Goal: Task Accomplishment & Management: Manage account settings

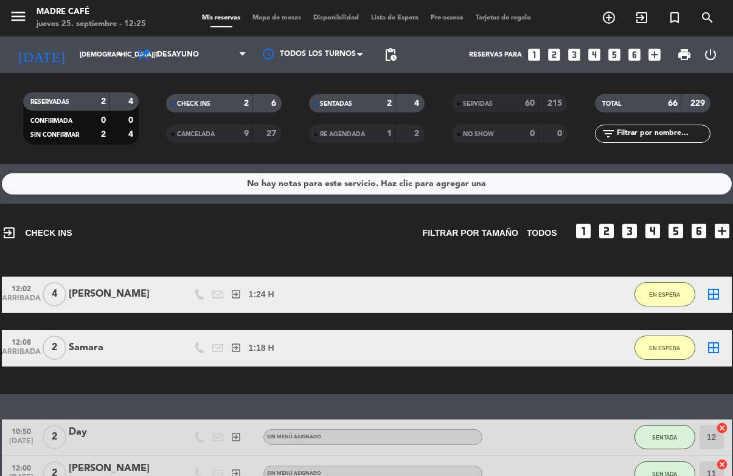
click at [296, 15] on span "Mapa de mesas" at bounding box center [276, 18] width 61 height 7
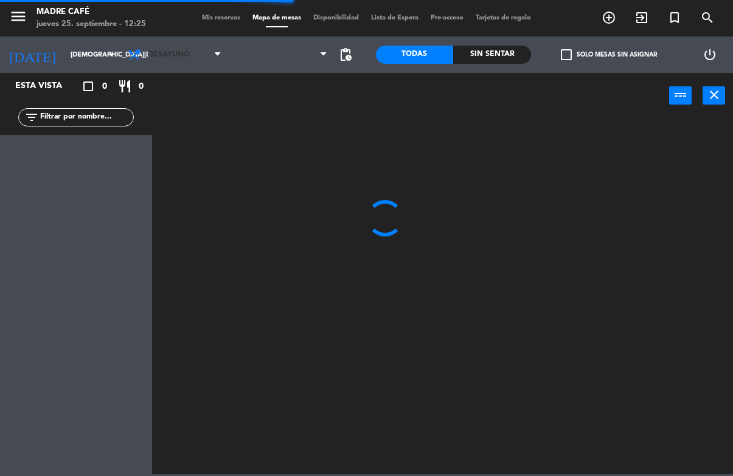
click at [196, 52] on span "Desayuno" at bounding box center [175, 54] width 106 height 27
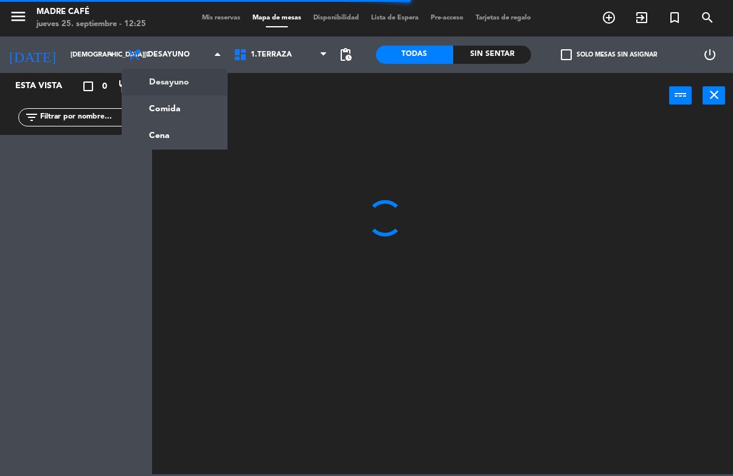
click at [68, 45] on input "[DEMOGRAPHIC_DATA][DATE]" at bounding box center [109, 55] width 91 height 20
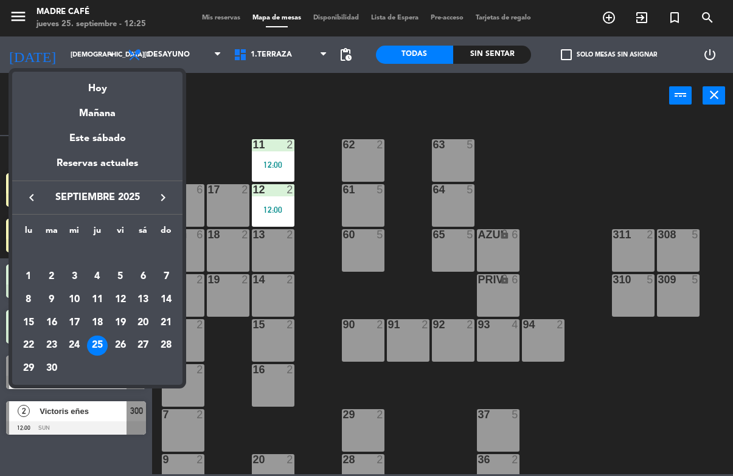
click at [177, 346] on td "28" at bounding box center [166, 346] width 23 height 23
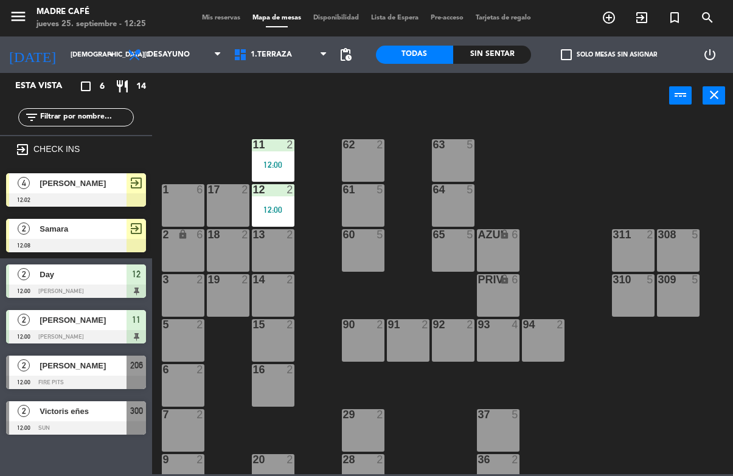
type input "[DATE]"
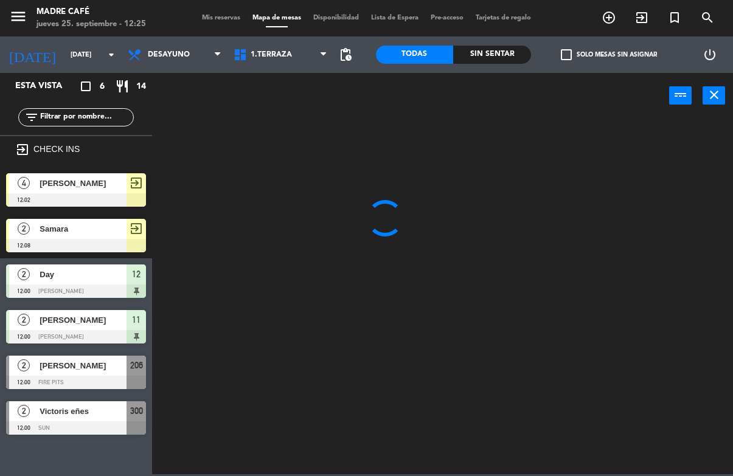
click at [103, 118] on input "text" at bounding box center [86, 117] width 94 height 13
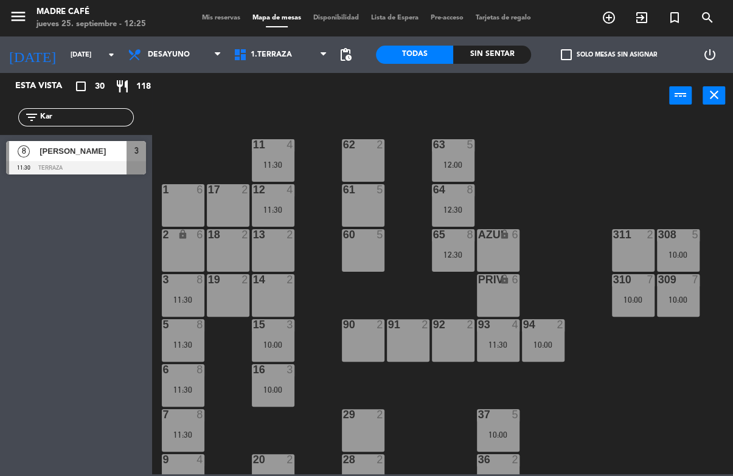
type input "Kar"
click at [616, 131] on div "11 4 11:30 63 5 12:00 62 2 12 4 11:30 1 6 61 5 64 8 12:30 17 2 13 2 2 lock 6 60…" at bounding box center [446, 295] width 574 height 357
click at [599, 168] on div "11 4 11:30 63 5 12:00 62 2 12 4 11:30 1 6 61 5 64 8 12:30 17 2 13 2 2 lock 6 60…" at bounding box center [446, 295] width 574 height 357
click at [84, 156] on span "[PERSON_NAME]" at bounding box center [83, 151] width 87 height 13
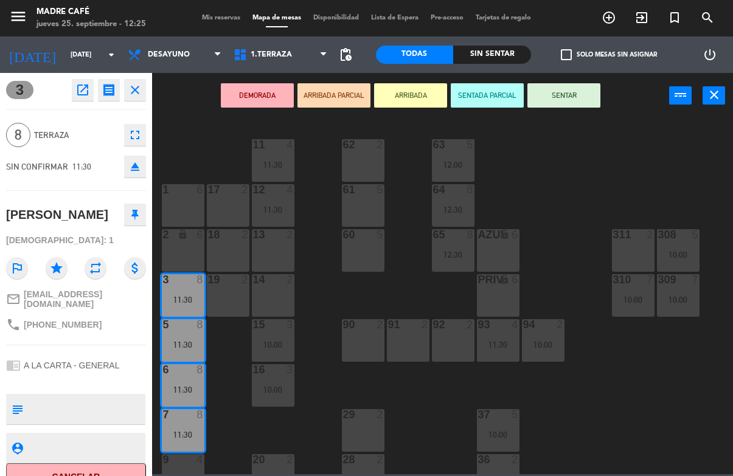
click at [145, 131] on button "fullscreen" at bounding box center [135, 135] width 22 height 22
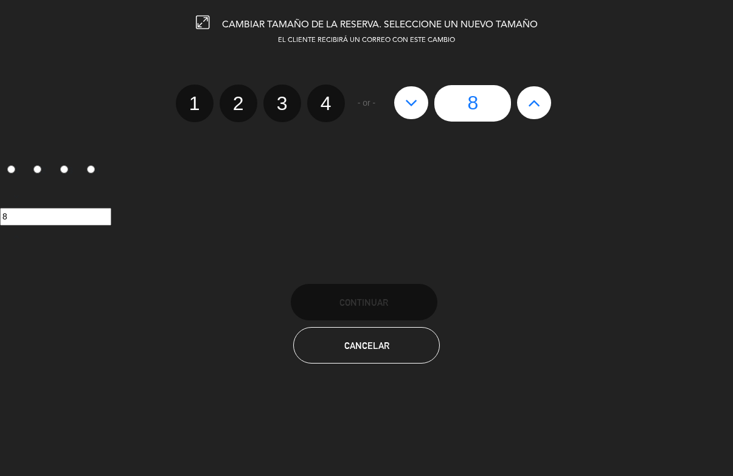
click at [530, 101] on icon at bounding box center [534, 102] width 13 height 19
type input "9"
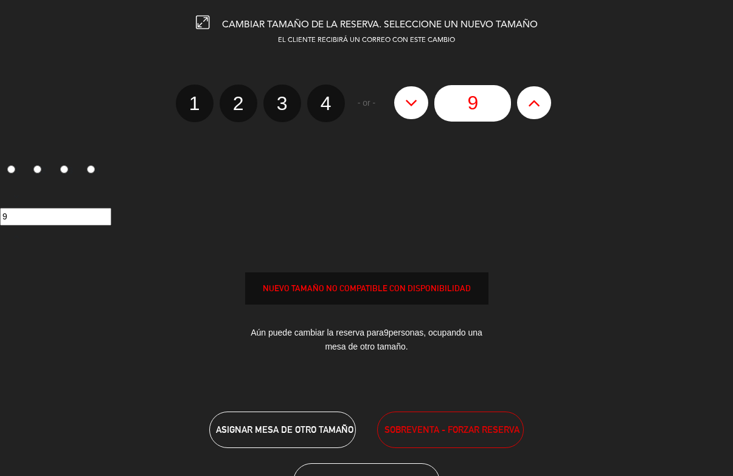
click at [539, 100] on icon at bounding box center [534, 102] width 13 height 19
type input "10"
click at [526, 100] on button at bounding box center [534, 102] width 34 height 33
type input "11"
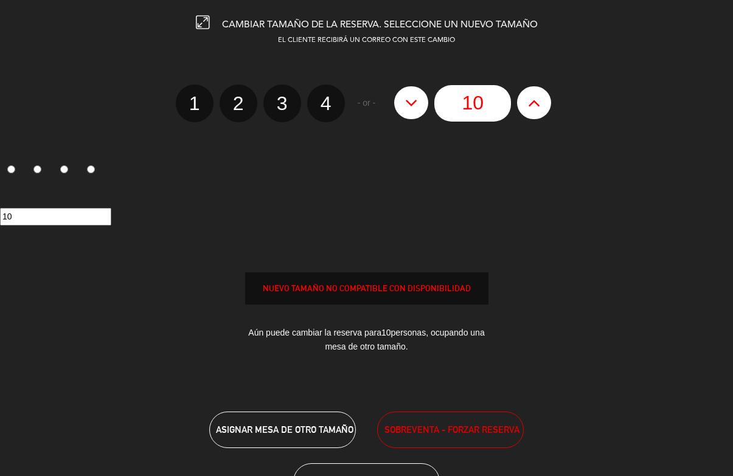
type input "11"
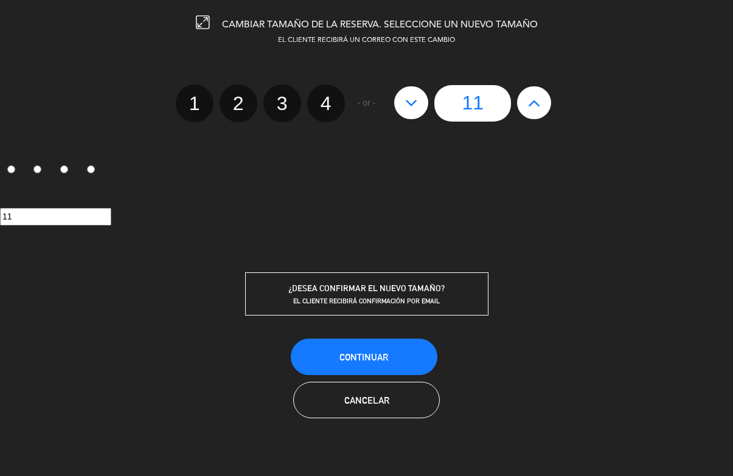
click at [550, 106] on button at bounding box center [534, 102] width 34 height 33
type input "12"
click at [530, 97] on icon at bounding box center [534, 102] width 13 height 19
type input "13"
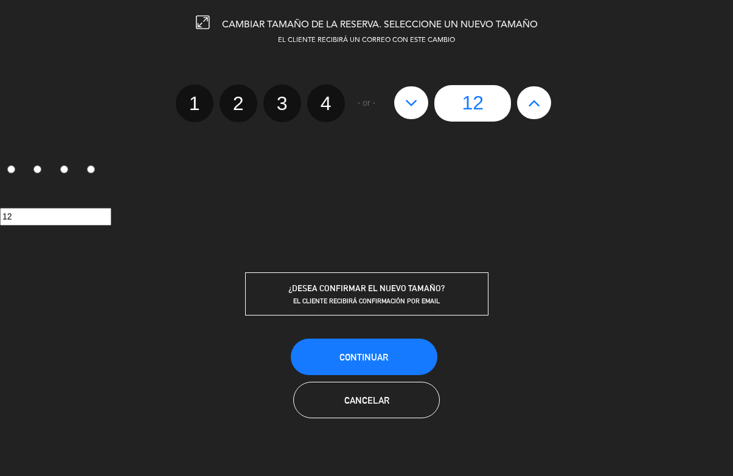
type input "13"
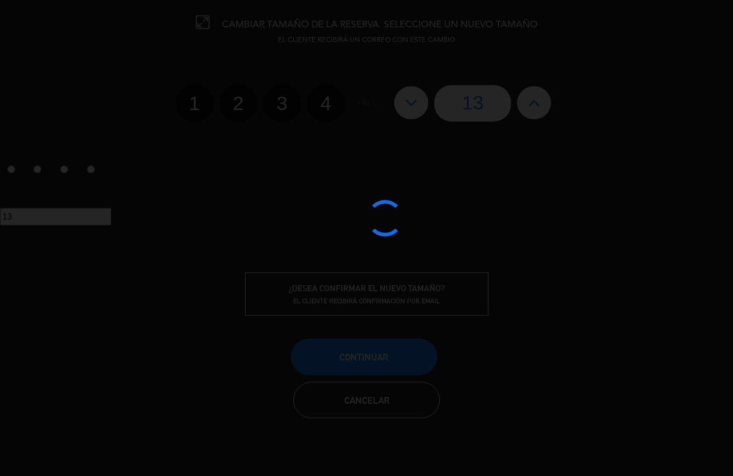
click at [404, 343] on div at bounding box center [366, 238] width 733 height 476
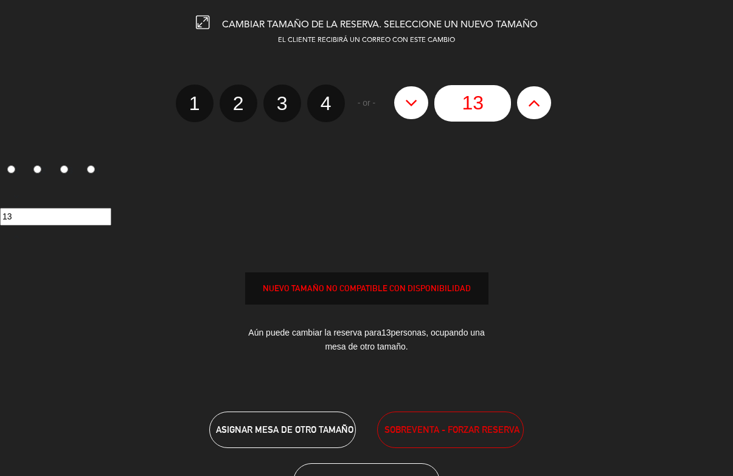
click at [415, 411] on div "CAMBIAR TAMAÑO DE LA RESERVA. SELECCIONE UN NUEVO TAMAÑO EL CLIENTE RECIBIRÁ UN…" at bounding box center [366, 238] width 733 height 476
click at [427, 423] on button "SOBREVENTA - FORZAR RESERVA" at bounding box center [450, 430] width 147 height 37
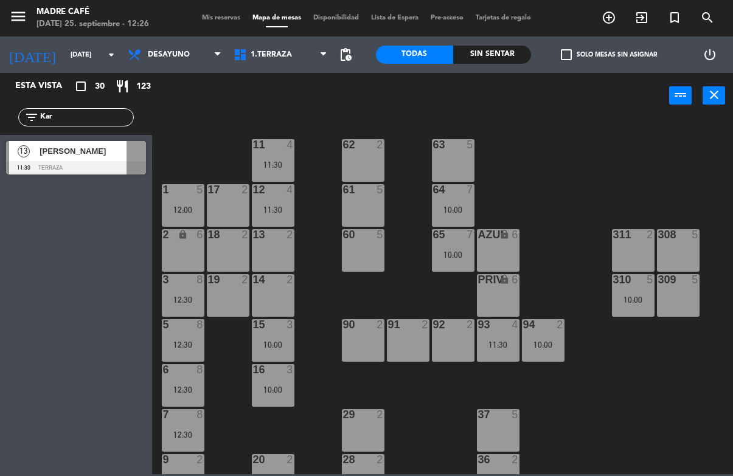
click at [88, 123] on input "Kar" at bounding box center [86, 117] width 94 height 13
type input "K"
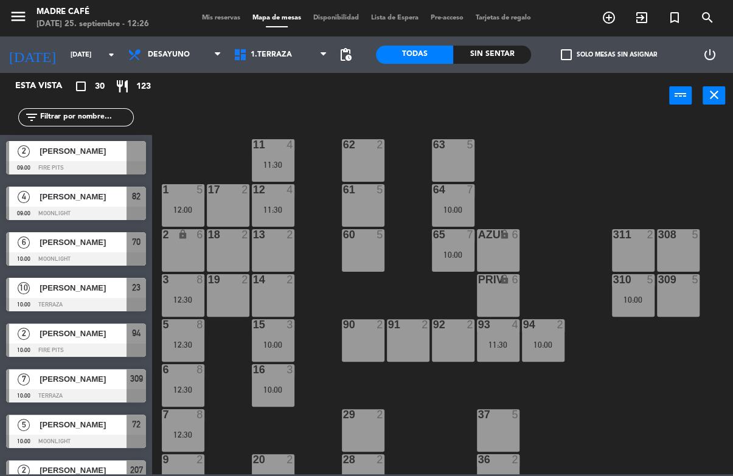
click at [566, 132] on div "11 4 11:30 63 5 62 2 12 4 11:30 1 5 12:00 61 5 64 7 10:00 17 2 13 2 2 lock 6 60…" at bounding box center [446, 295] width 574 height 357
click at [168, 52] on span "Desayuno" at bounding box center [169, 54] width 42 height 9
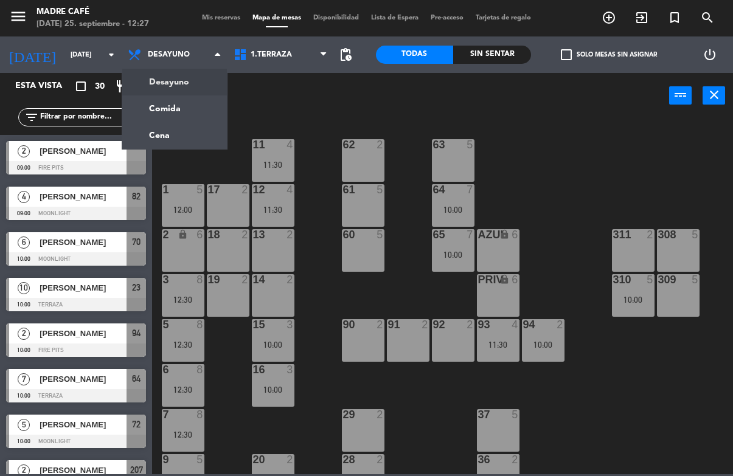
click at [73, 62] on input "[DATE]" at bounding box center [109, 55] width 91 height 20
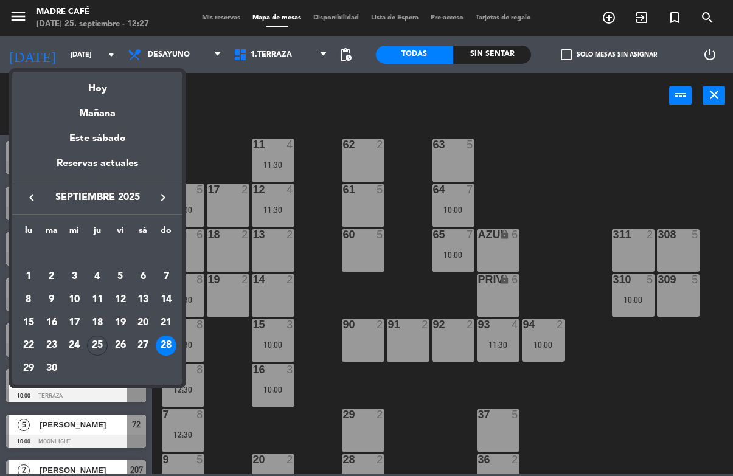
click at [104, 334] on td "18" at bounding box center [97, 322] width 23 height 23
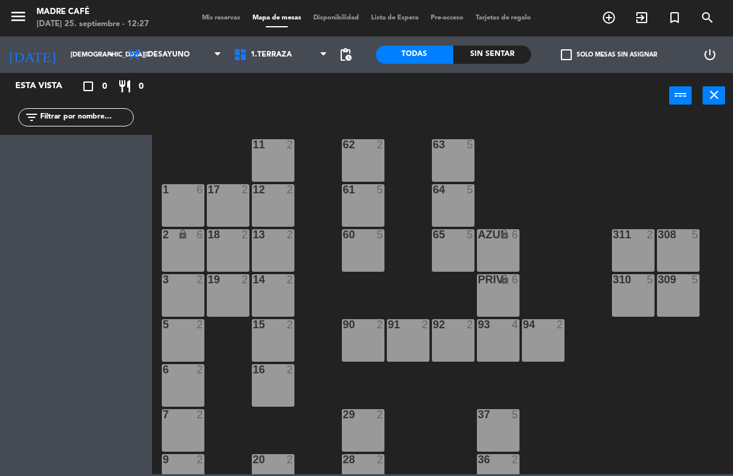
click at [571, 131] on div "11 2 63 5 62 2 12 2 1 6 61 5 64 5 17 2 13 2 2 lock 6 60 5 65 5 308 5 18 2 311 2…" at bounding box center [446, 295] width 574 height 357
click at [64, 60] on input "[DEMOGRAPHIC_DATA][DATE]" at bounding box center [109, 55] width 91 height 20
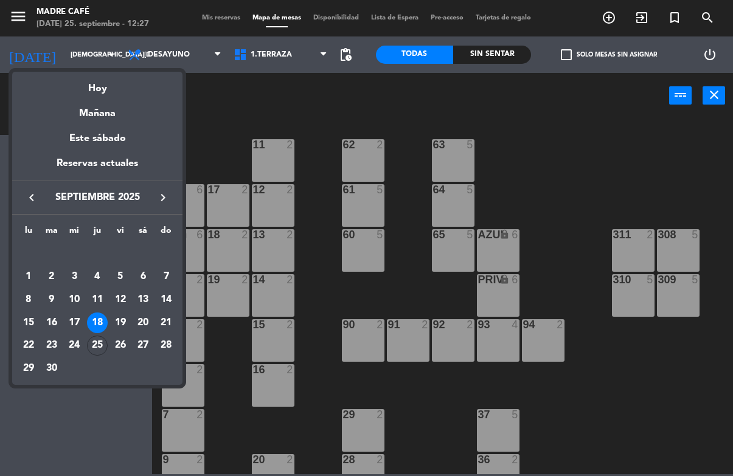
click at [94, 339] on div "25" at bounding box center [97, 346] width 21 height 21
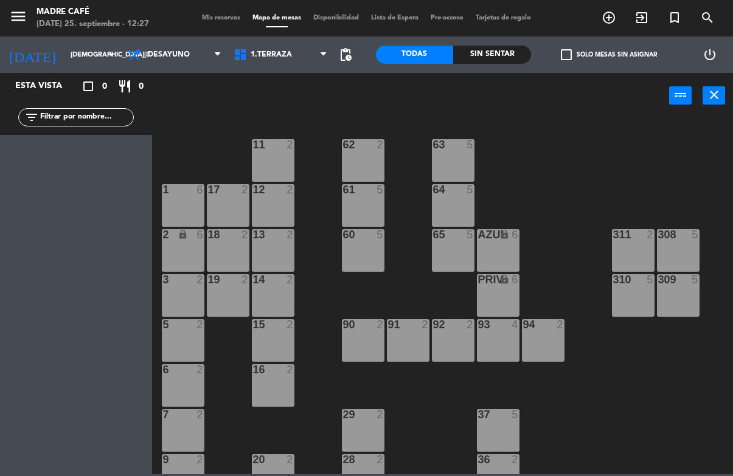
type input "[DEMOGRAPHIC_DATA][DATE]"
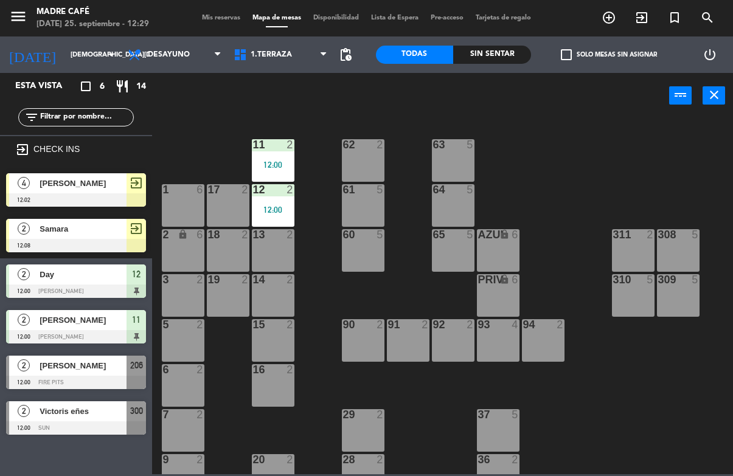
click at [257, 254] on div "13 2" at bounding box center [273, 250] width 43 height 43
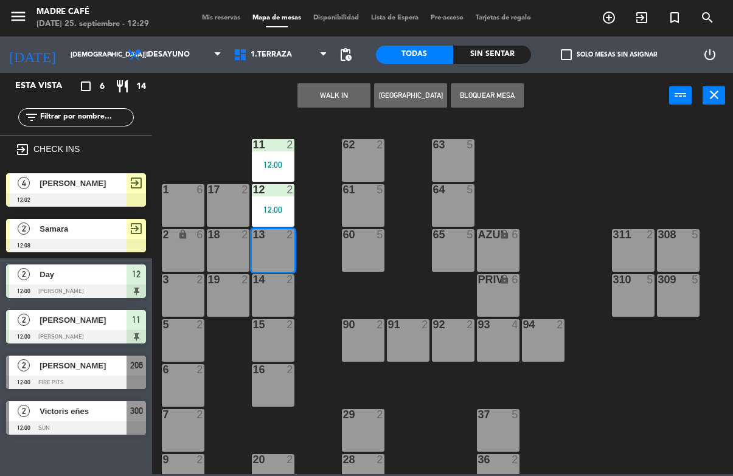
click at [350, 99] on button "WALK IN" at bounding box center [333, 95] width 73 height 24
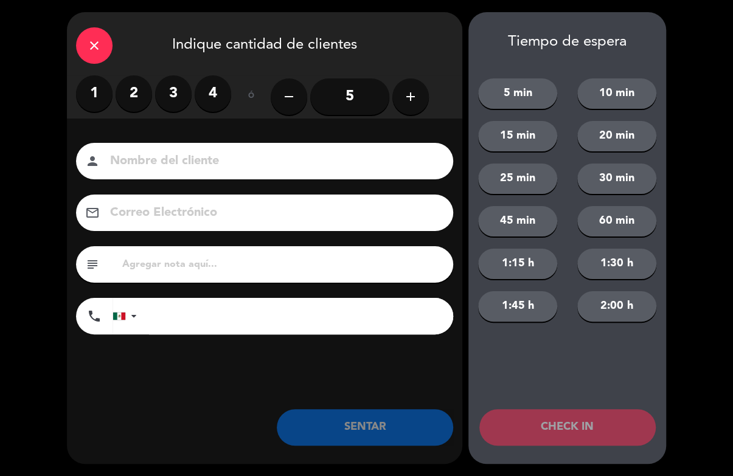
click at [402, 113] on button "add" at bounding box center [410, 96] width 37 height 37
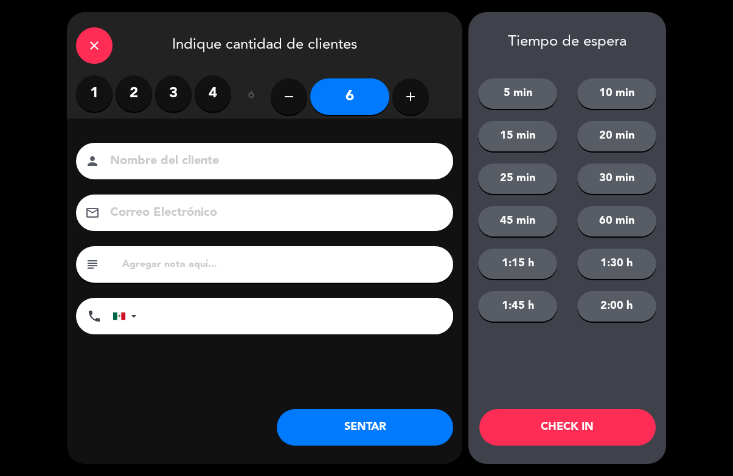
click at [416, 103] on icon "add" at bounding box center [410, 96] width 15 height 15
click at [412, 109] on button "add" at bounding box center [410, 96] width 37 height 37
click at [408, 114] on button "add" at bounding box center [410, 96] width 37 height 37
click at [417, 103] on icon "add" at bounding box center [410, 96] width 15 height 15
click at [414, 100] on icon "add" at bounding box center [410, 96] width 15 height 15
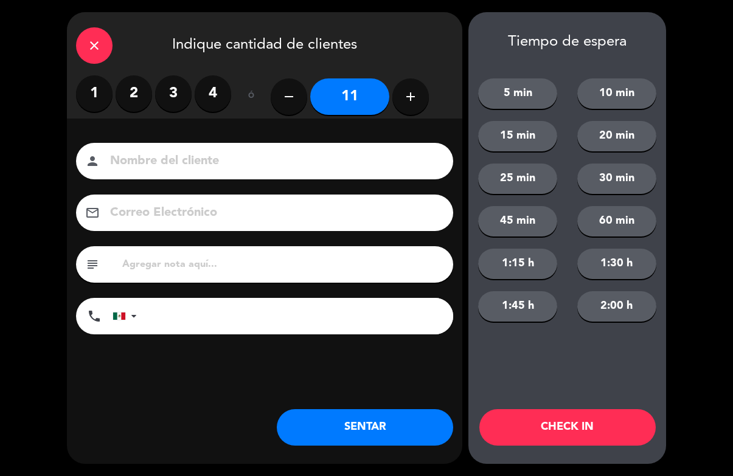
click at [416, 98] on icon "add" at bounding box center [410, 96] width 15 height 15
click at [421, 97] on button "add" at bounding box center [410, 96] width 37 height 37
click at [426, 96] on button "add" at bounding box center [410, 96] width 37 height 37
click at [427, 100] on button "add" at bounding box center [410, 96] width 37 height 37
click at [408, 100] on icon "add" at bounding box center [410, 96] width 15 height 15
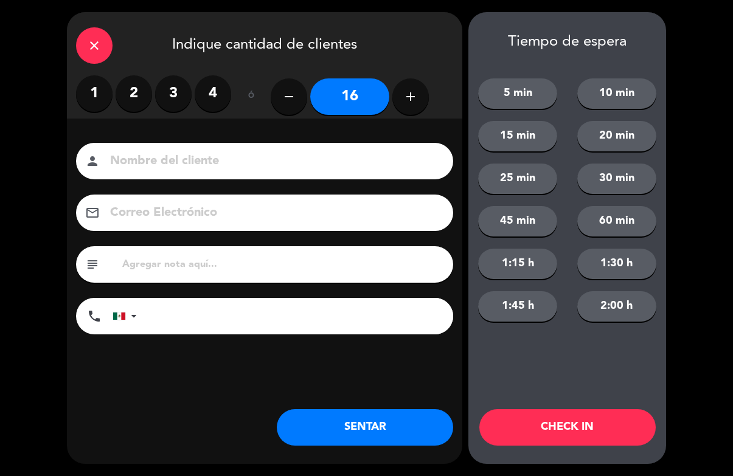
click at [428, 96] on button "add" at bounding box center [410, 96] width 37 height 37
click at [415, 94] on icon "add" at bounding box center [410, 96] width 15 height 15
click at [414, 102] on icon "add" at bounding box center [410, 96] width 15 height 15
click at [413, 110] on button "add" at bounding box center [410, 96] width 37 height 37
click at [413, 113] on button "add" at bounding box center [410, 96] width 37 height 37
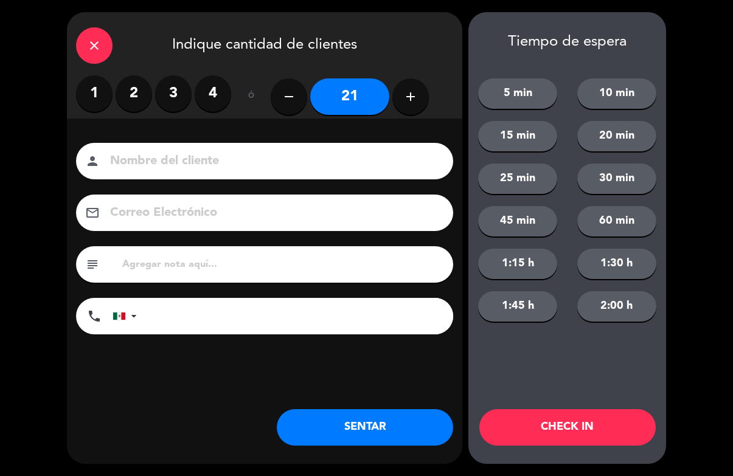
click at [411, 110] on button "add" at bounding box center [410, 96] width 37 height 37
click at [394, 96] on button "add" at bounding box center [410, 96] width 37 height 37
click at [417, 94] on icon "add" at bounding box center [410, 96] width 15 height 15
click at [278, 98] on button "remove" at bounding box center [289, 96] width 37 height 37
click at [272, 93] on button "remove" at bounding box center [289, 96] width 37 height 37
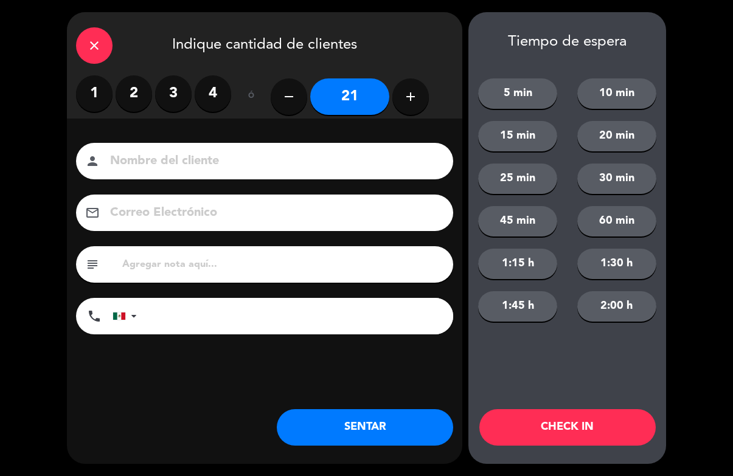
click at [403, 105] on button "add" at bounding box center [410, 96] width 37 height 37
click at [412, 107] on button "add" at bounding box center [410, 96] width 37 height 37
type input "23"
click at [411, 104] on button "add" at bounding box center [410, 96] width 37 height 37
click at [428, 94] on button "add" at bounding box center [410, 96] width 37 height 37
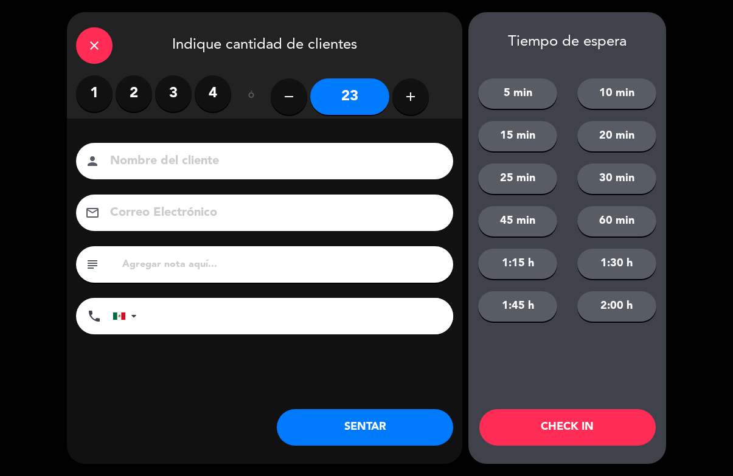
click at [586, 405] on div "Tiempo de espera 5 min 10 min 15 min 20 min 25 min 30 min 45 min 60 min 1:15 h …" at bounding box center [567, 238] width 198 height 452
click at [599, 419] on button "CHECK IN" at bounding box center [567, 427] width 176 height 37
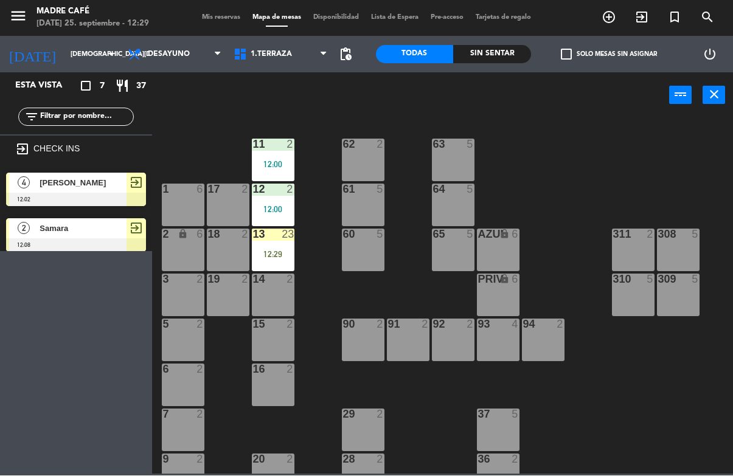
click at [278, 298] on div "14 2" at bounding box center [273, 295] width 43 height 43
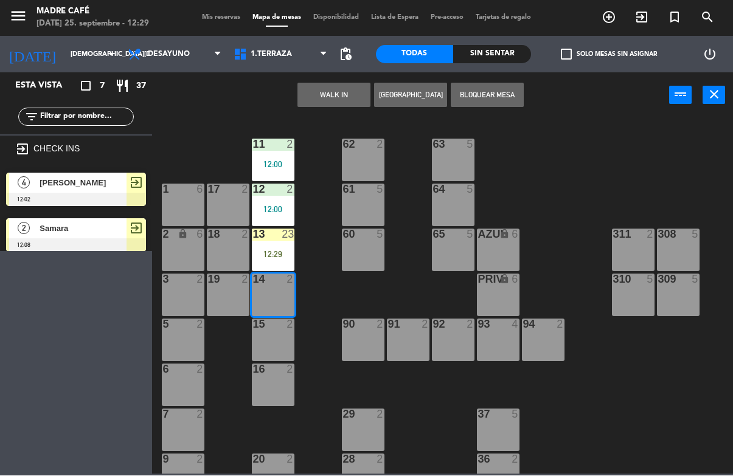
click at [350, 106] on button "WALK IN" at bounding box center [333, 95] width 73 height 24
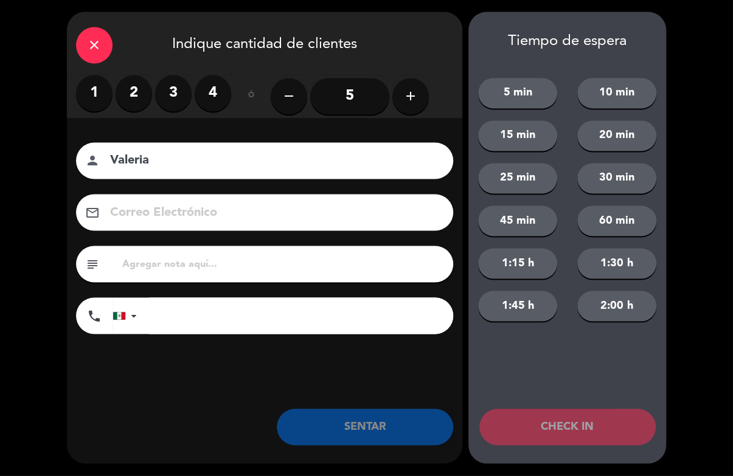
type input "Valeria"
click at [652, 143] on button "20 min" at bounding box center [616, 136] width 79 height 30
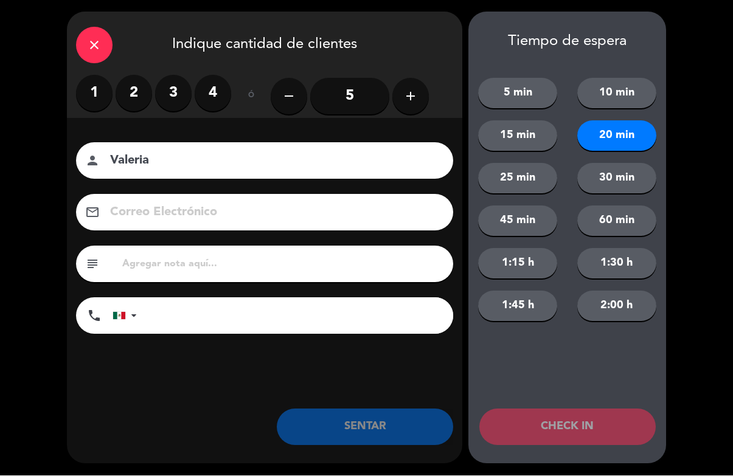
click at [124, 99] on label "2" at bounding box center [134, 93] width 37 height 37
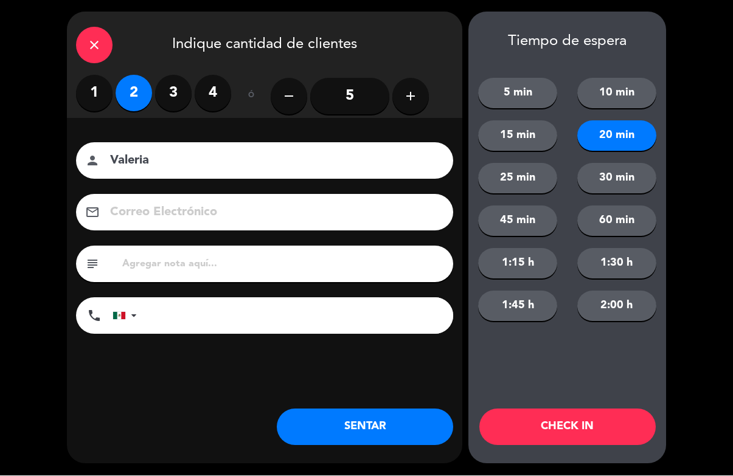
click at [569, 426] on button "CHECK IN" at bounding box center [567, 427] width 176 height 37
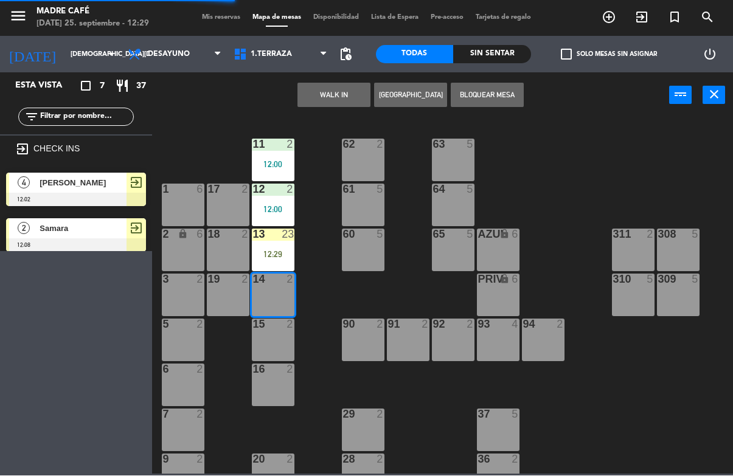
scroll to position [52, 0]
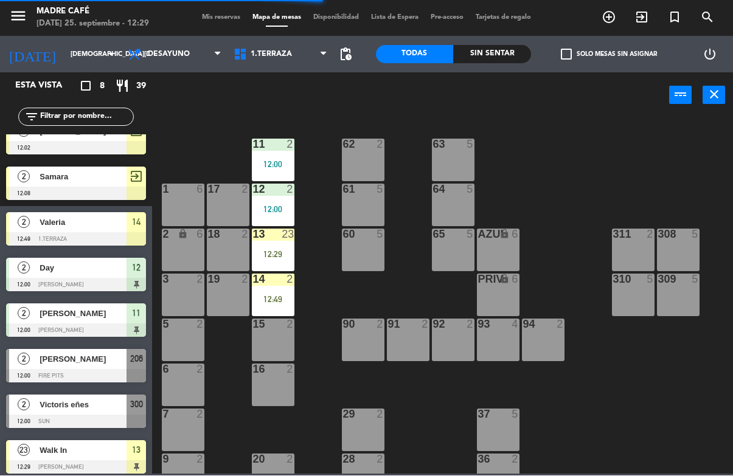
click at [264, 283] on div at bounding box center [273, 279] width 20 height 11
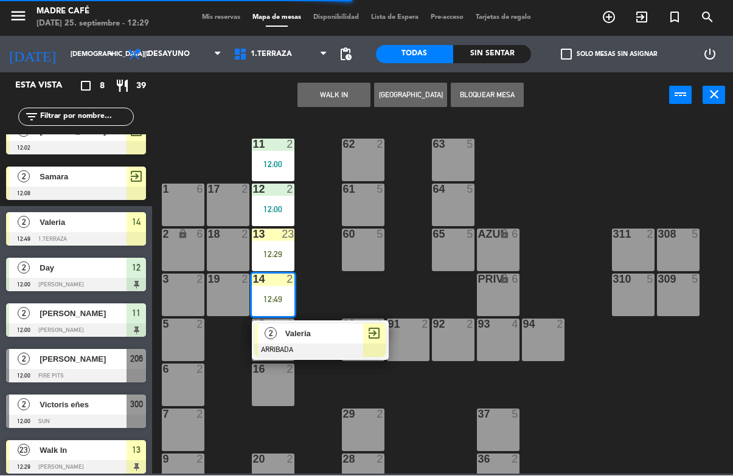
click at [367, 338] on span "exit_to_app" at bounding box center [374, 334] width 15 height 15
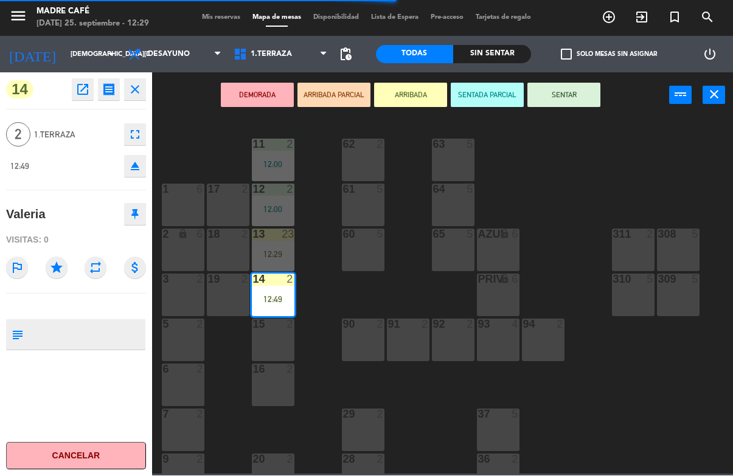
click at [579, 91] on button "SENTAR" at bounding box center [563, 95] width 73 height 24
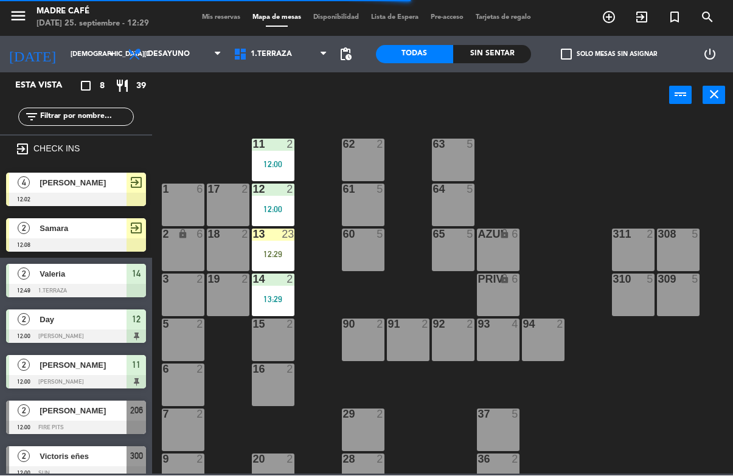
click at [654, 177] on div "11 2 12:00 63 5 62 2 12 2 12:00 1 6 61 5 64 5 17 2 13 23 12:29 2 lock 6 60 5 65…" at bounding box center [446, 295] width 574 height 357
click at [265, 254] on div "12:29" at bounding box center [273, 255] width 43 height 9
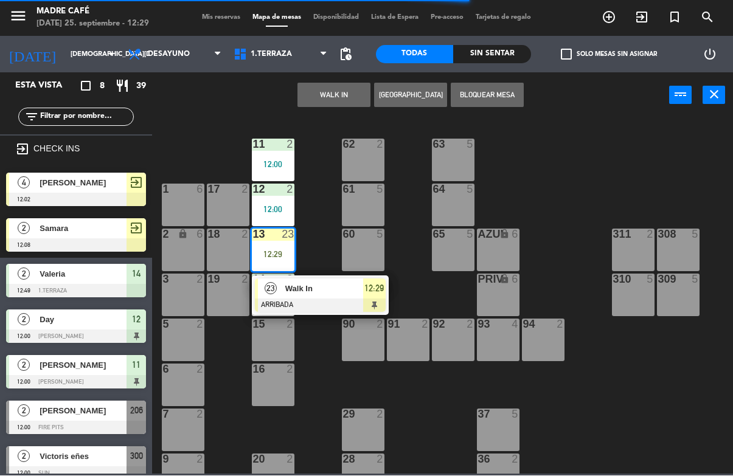
click at [366, 294] on span "12:29" at bounding box center [373, 289] width 19 height 15
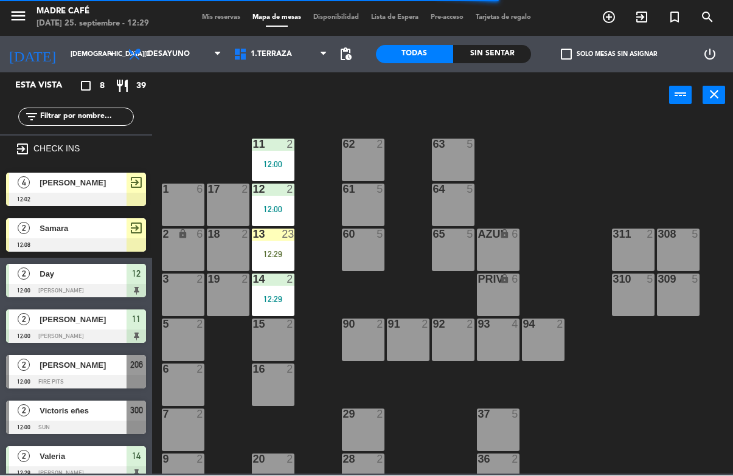
scroll to position [57, 0]
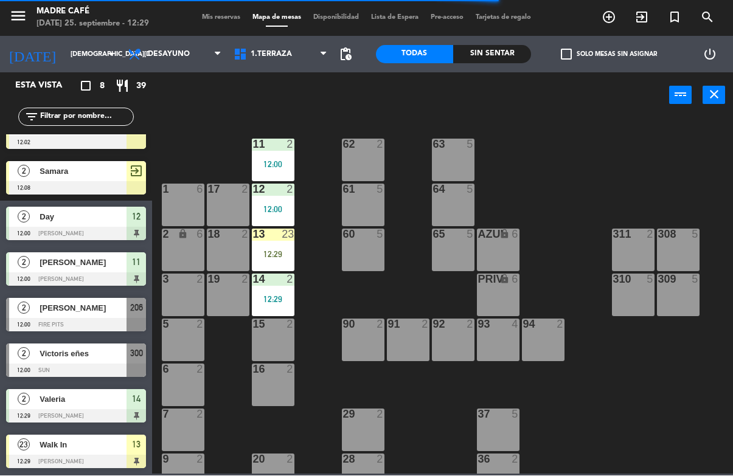
click at [621, 207] on div "11 2 12:00 63 5 62 2 12 2 12:00 1 6 61 5 64 5 17 2 13 23 12:29 2 lock 6 60 5 65…" at bounding box center [446, 295] width 574 height 357
click at [285, 251] on div "12:29" at bounding box center [273, 255] width 43 height 9
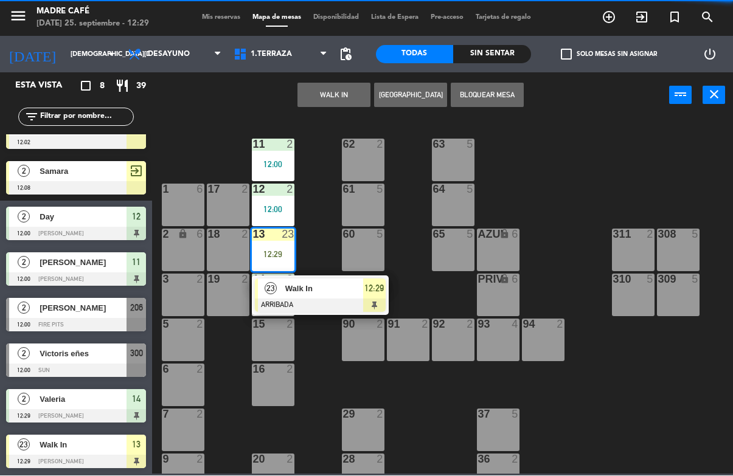
click at [355, 293] on span "Walk In" at bounding box center [324, 289] width 78 height 13
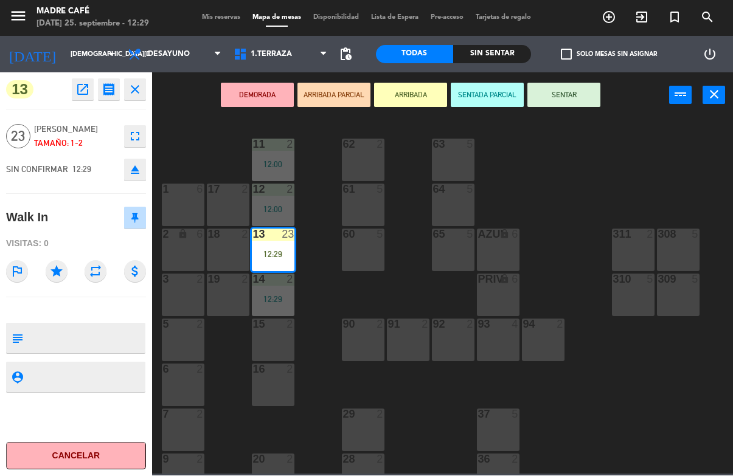
click at [572, 97] on button "SENTAR" at bounding box center [563, 95] width 73 height 24
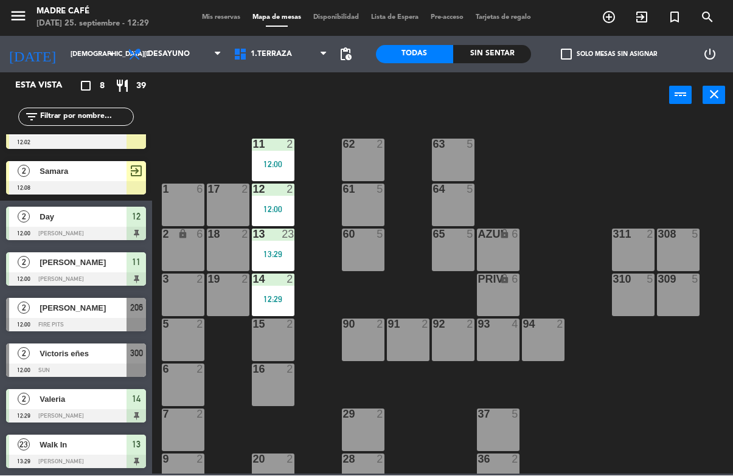
click at [614, 155] on div "11 2 12:00 63 5 62 2 12 2 12:00 1 6 61 5 64 5 17 2 13 23 13:29 2 lock 6 60 5 65…" at bounding box center [446, 295] width 574 height 357
click at [624, 212] on div "11 2 12:00 63 5 62 2 12 2 12:00 1 6 61 5 64 5 17 2 13 23 13:29 2 lock 6 60 5 65…" at bounding box center [446, 295] width 574 height 357
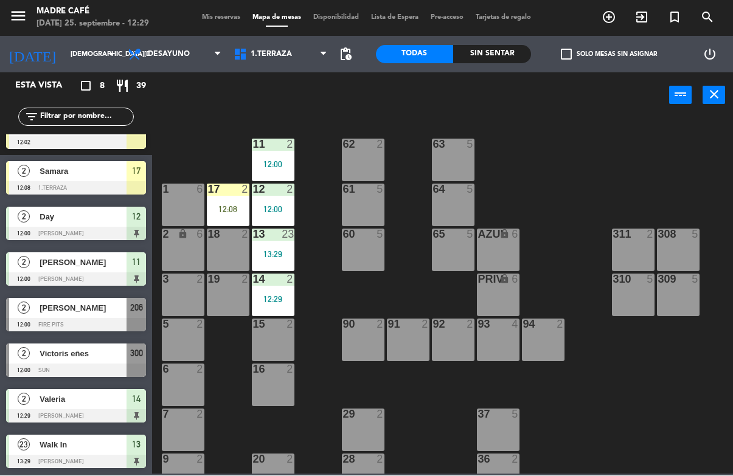
click at [223, 217] on div "17 2 12:08" at bounding box center [228, 205] width 43 height 43
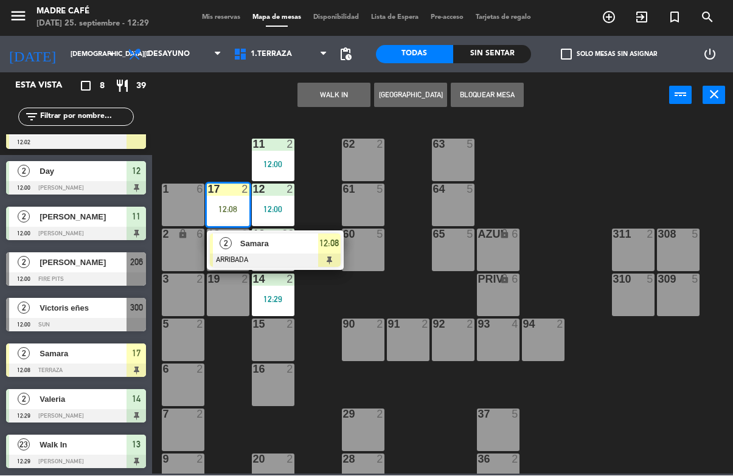
click at [591, 85] on div "WALK IN [GEOGRAPHIC_DATA] Bloquear Mesa power_input close" at bounding box center [410, 96] width 517 height 46
click at [342, 243] on div "2 Samara ARRIBADA 12:08" at bounding box center [275, 251] width 137 height 40
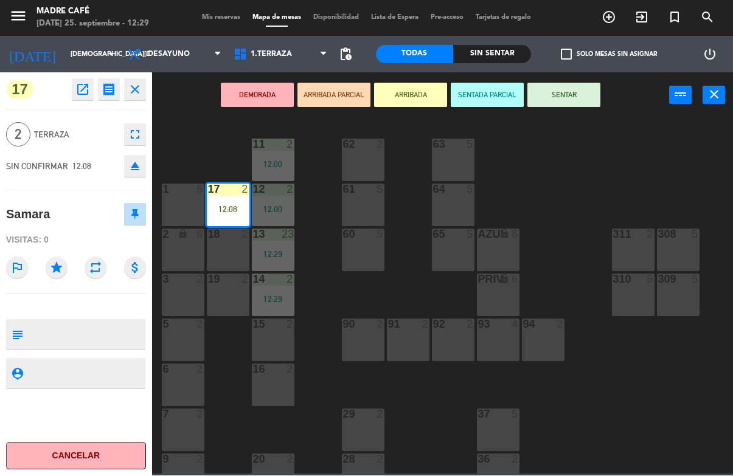
click at [585, 93] on button "SENTAR" at bounding box center [563, 95] width 73 height 24
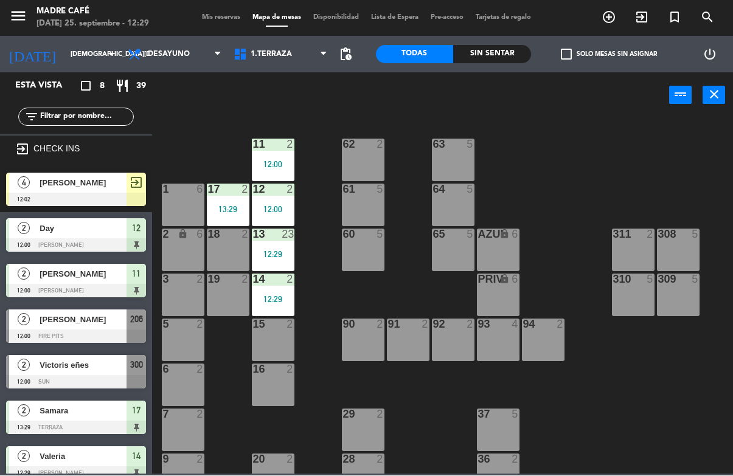
scroll to position [7, 0]
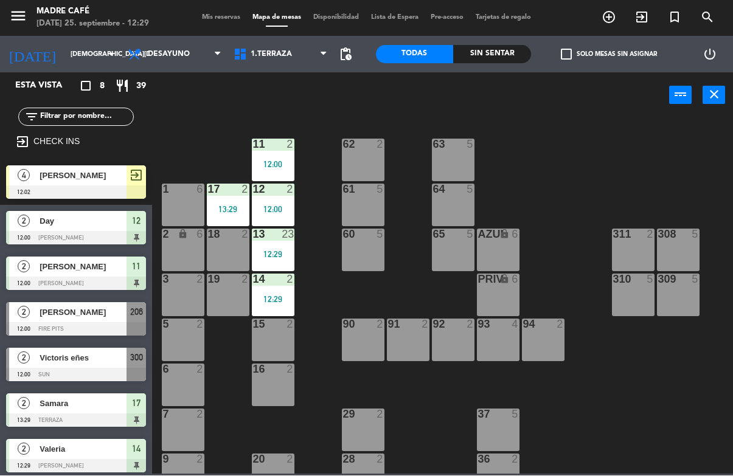
click at [614, 137] on div "11 2 12:00 63 5 62 2 12 2 12:00 1 6 61 5 64 5 17 2 13:29 13 23 12:29 2 lock 6 6…" at bounding box center [446, 295] width 574 height 357
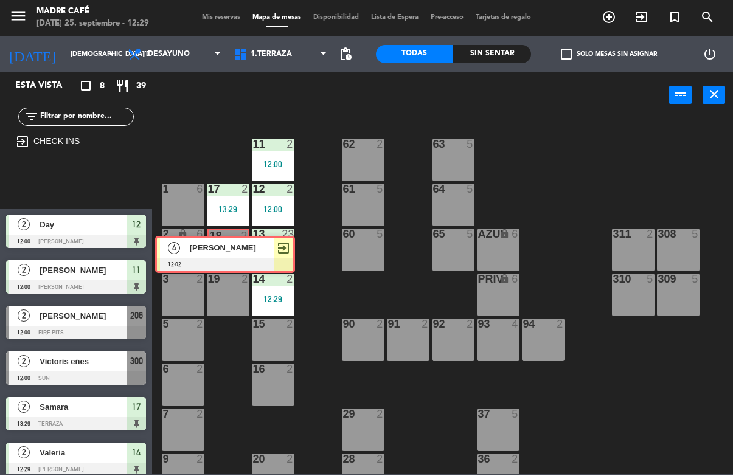
scroll to position [0, 0]
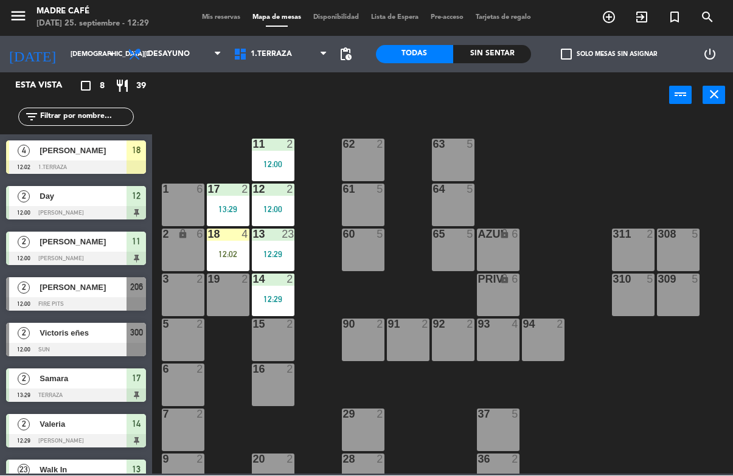
click at [235, 254] on div "12:02" at bounding box center [228, 255] width 43 height 9
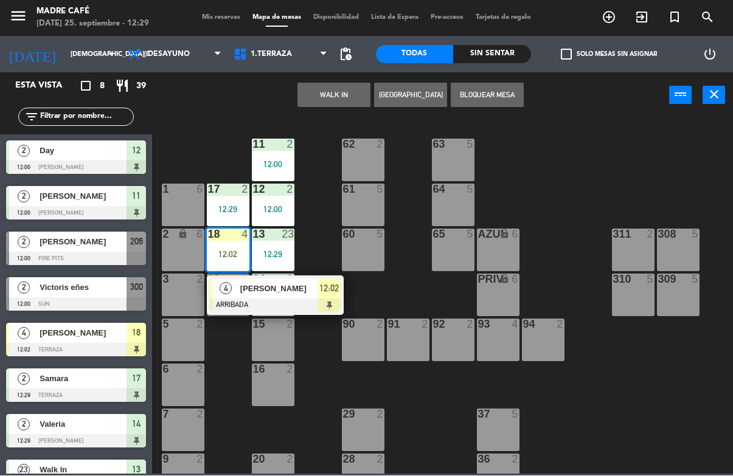
click at [319, 288] on span "12:02" at bounding box center [328, 289] width 19 height 15
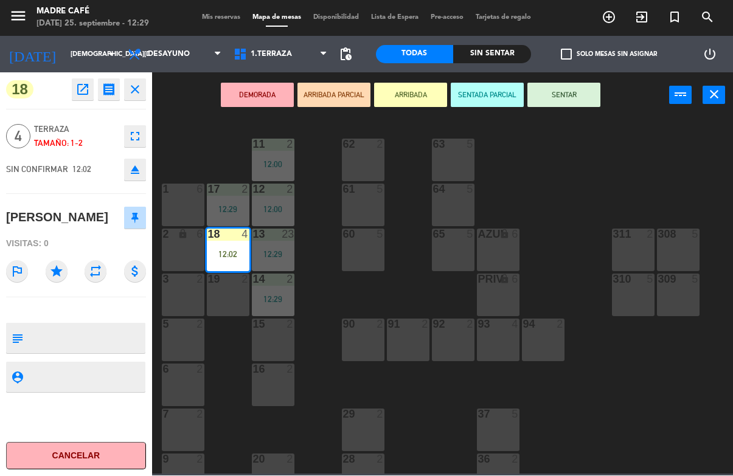
click at [599, 97] on button "SENTAR" at bounding box center [563, 95] width 73 height 24
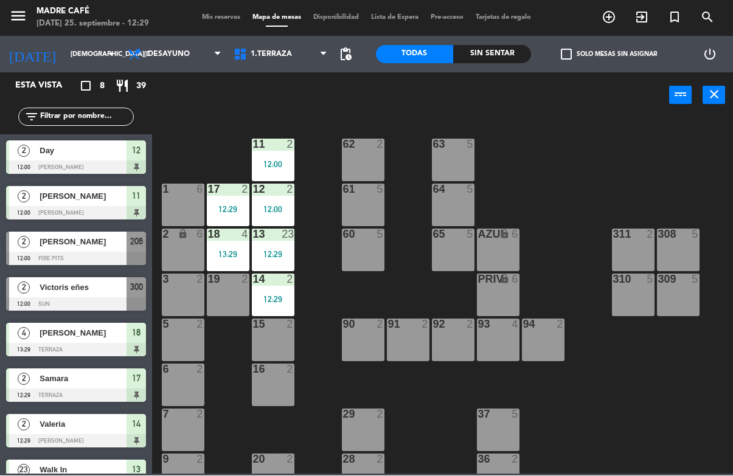
click at [586, 192] on div "11 2 12:00 63 5 62 2 12 2 12:00 1 6 61 5 64 5 17 2 12:29 13 23 12:29 2 lock 6 6…" at bounding box center [446, 295] width 574 height 357
click at [98, 251] on div "[PERSON_NAME]" at bounding box center [82, 242] width 88 height 20
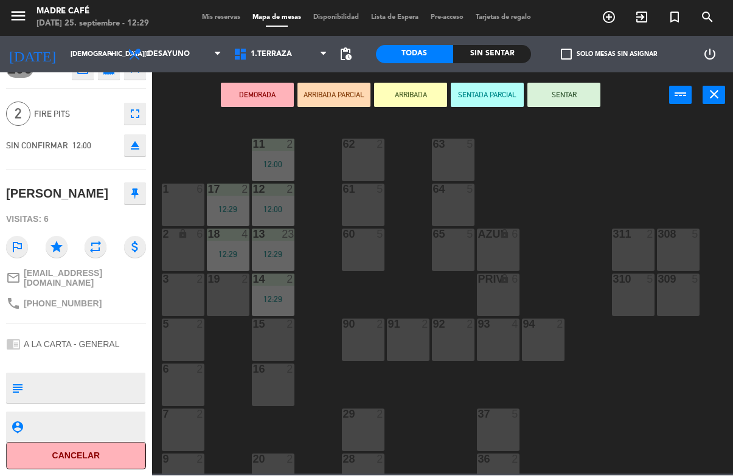
scroll to position [32, 0]
click at [118, 462] on button "Cancelar" at bounding box center [76, 456] width 140 height 27
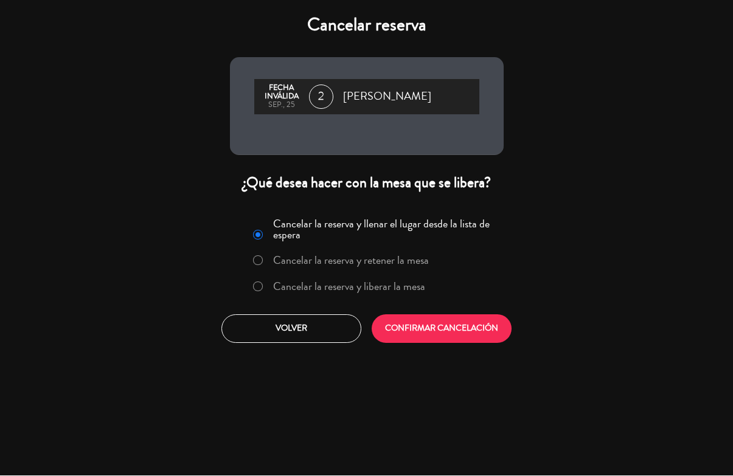
click at [386, 299] on label "Cancelar la reserva y liberar la mesa" at bounding box center [339, 288] width 185 height 22
click at [428, 287] on label "Cancelar la reserva y liberar la mesa" at bounding box center [339, 288] width 185 height 22
click at [421, 291] on label "Cancelar la reserva y liberar la mesa" at bounding box center [349, 287] width 152 height 11
click at [454, 337] on button "CONFIRMAR CANCELACIÓN" at bounding box center [442, 329] width 140 height 29
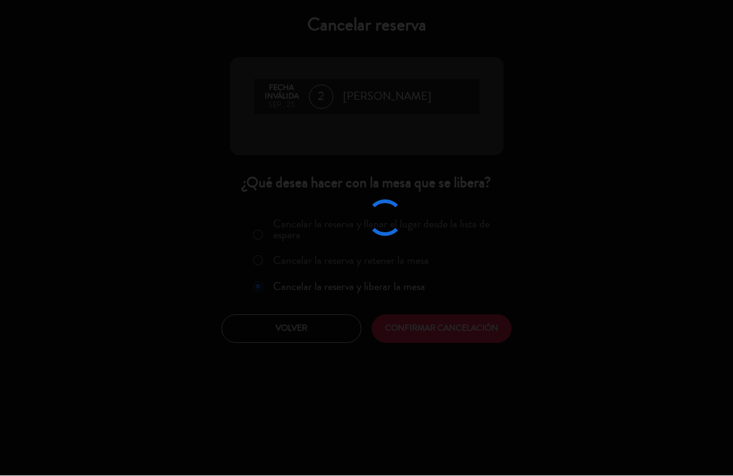
click at [470, 318] on div at bounding box center [366, 238] width 733 height 476
click at [496, 319] on button "CONFIRMAR CANCELACIÓN" at bounding box center [442, 329] width 140 height 29
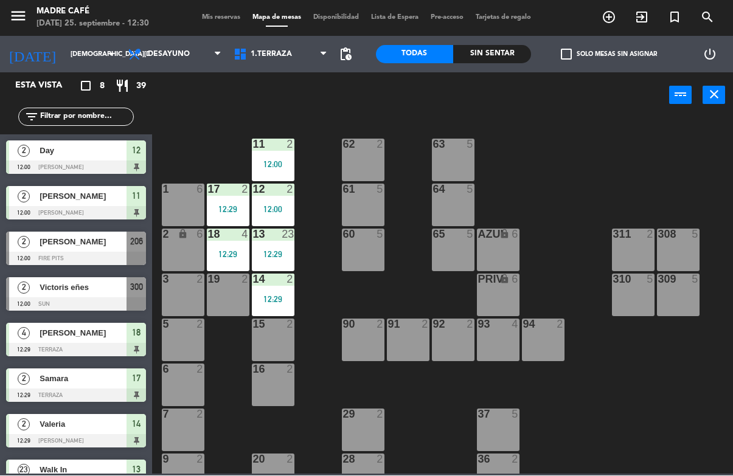
click at [114, 290] on span "Victoris eñes" at bounding box center [83, 288] width 87 height 13
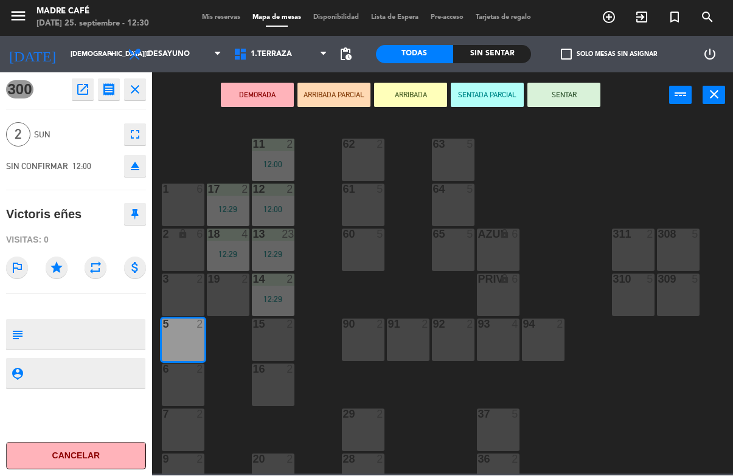
click at [123, 454] on button "Cancelar" at bounding box center [76, 456] width 140 height 27
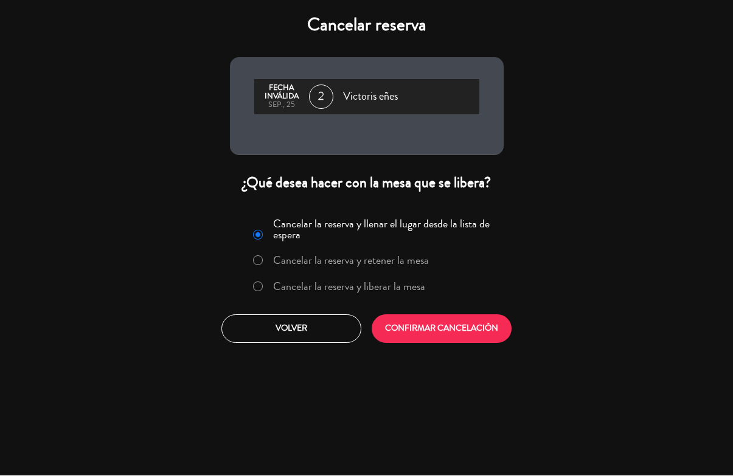
click at [387, 288] on label "Cancelar la reserva y liberar la mesa" at bounding box center [349, 287] width 152 height 11
click at [441, 338] on button "CONFIRMAR CANCELACIÓN" at bounding box center [442, 329] width 140 height 29
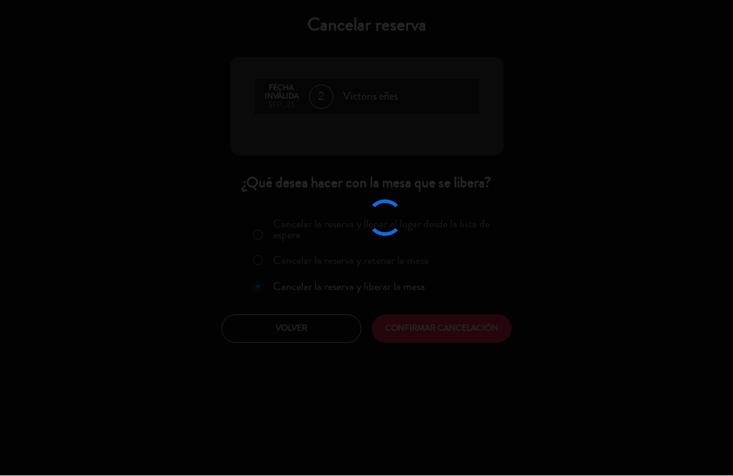
click at [448, 327] on div at bounding box center [366, 238] width 733 height 476
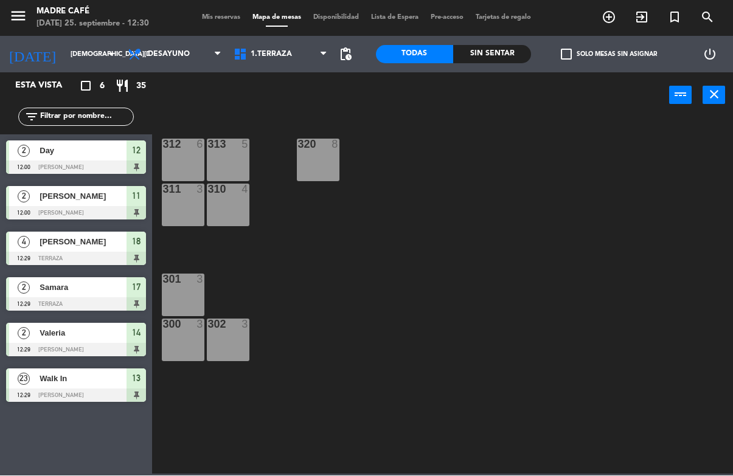
click at [732, 396] on html "close × Madre Café × chrome_reader_mode Listado de Reservas account_box Cliente…" at bounding box center [366, 238] width 733 height 476
click at [311, 57] on span "1.Terraza" at bounding box center [281, 54] width 106 height 27
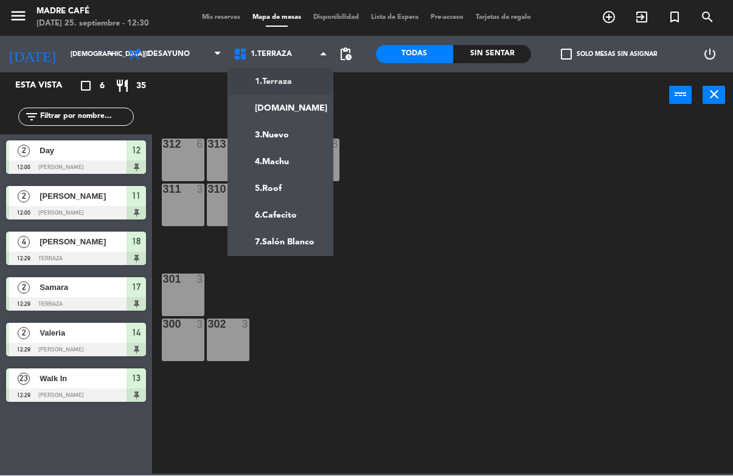
click at [301, 192] on ng-component "menu Madre Café [DATE] 25. septiembre - 12:30 Mis reservas Mapa de mesas Dispon…" at bounding box center [366, 237] width 733 height 475
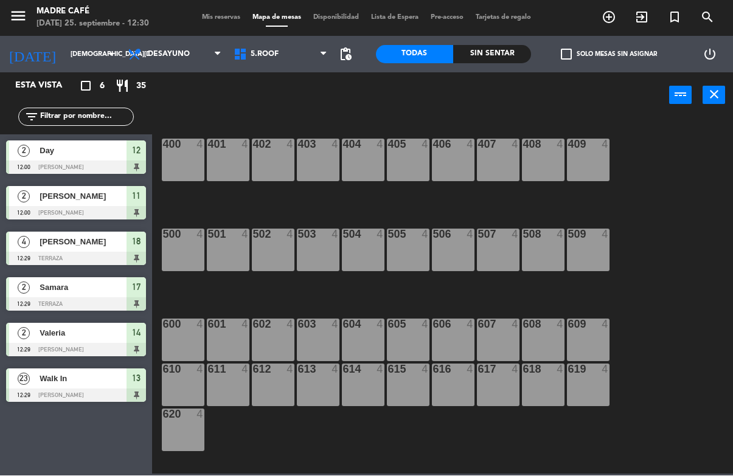
click at [276, 53] on span "5.Roof" at bounding box center [265, 54] width 28 height 9
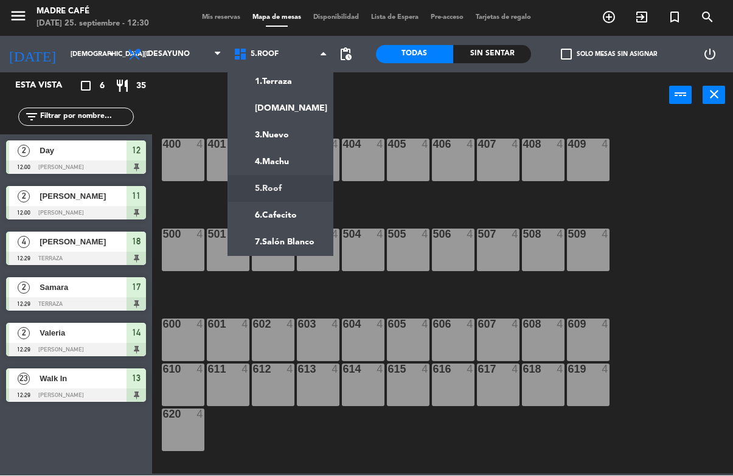
click at [141, 147] on span "12" at bounding box center [136, 151] width 9 height 15
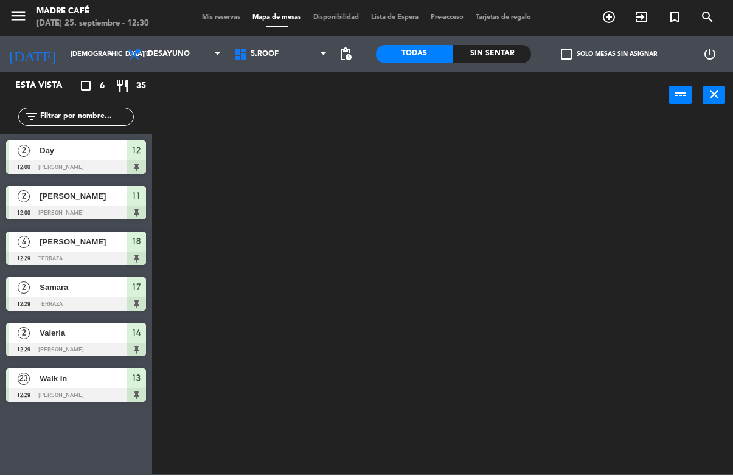
click at [276, 47] on span "5.Roof" at bounding box center [281, 54] width 106 height 27
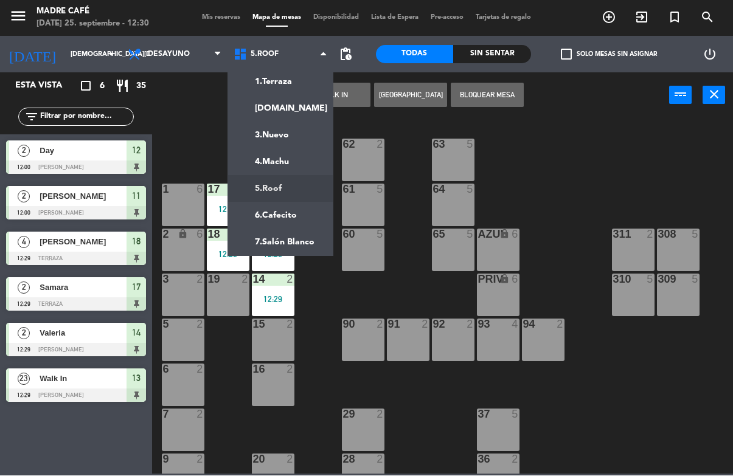
click at [302, 81] on ng-component "menu Madre Café [DATE] 25. septiembre - 12:30 Mis reservas Mapa de mesas Dispon…" at bounding box center [366, 237] width 733 height 475
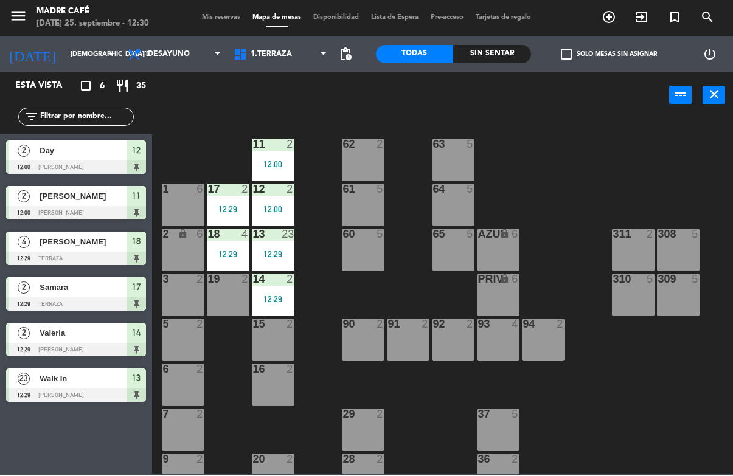
click at [285, 162] on div "12:00" at bounding box center [273, 165] width 43 height 9
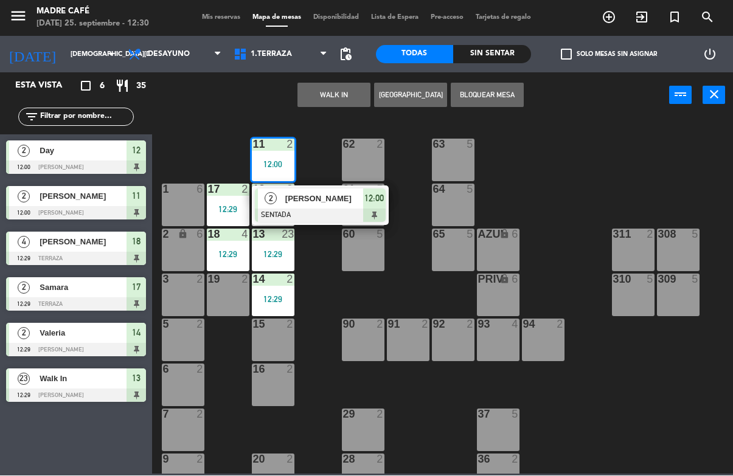
click at [375, 209] on div at bounding box center [320, 215] width 131 height 13
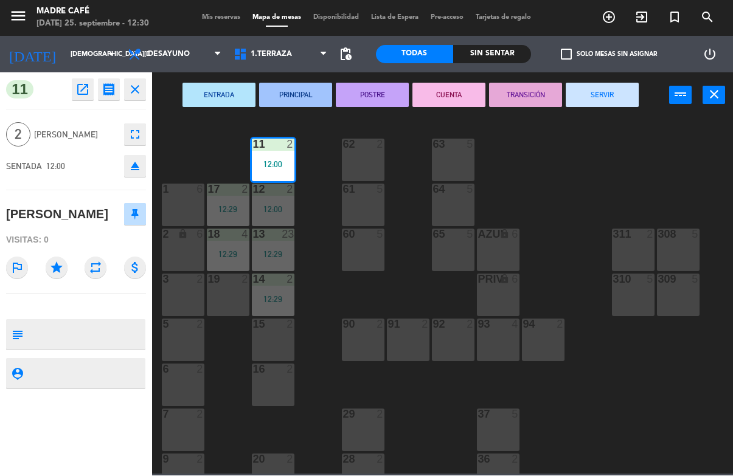
click at [603, 100] on button "SERVIR" at bounding box center [602, 95] width 73 height 24
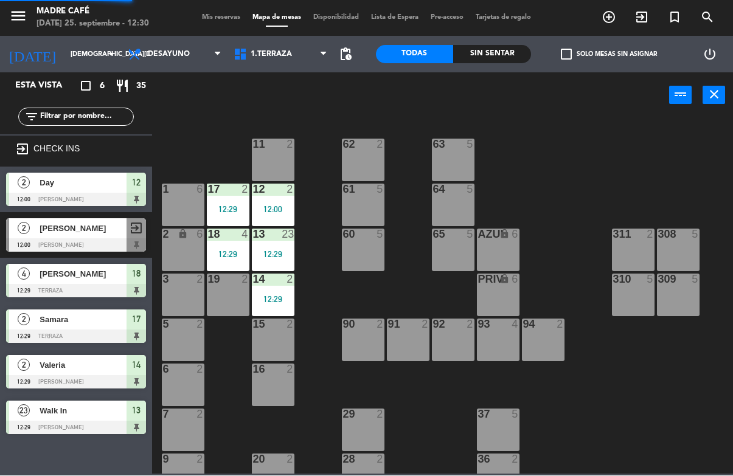
click at [621, 136] on div "11 2 63 5 62 2 12 2 12:00 1 6 61 5 64 5 17 2 12:29 13 23 12:29 2 lock 6 60 5 65…" at bounding box center [446, 295] width 574 height 357
click at [270, 203] on div "12 2 12:00" at bounding box center [273, 205] width 43 height 43
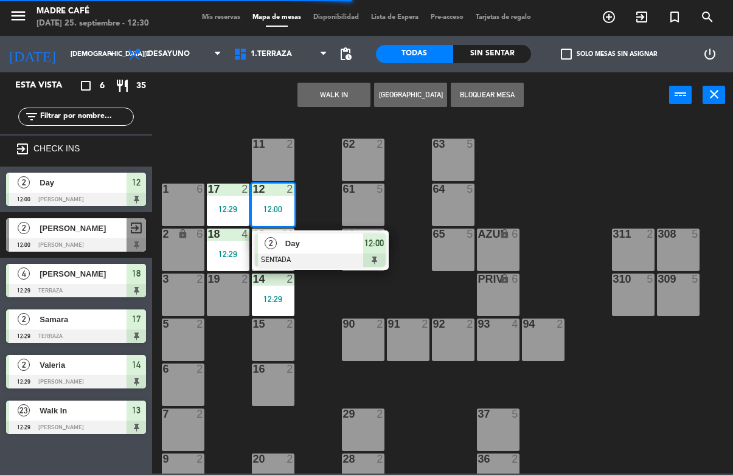
click at [361, 245] on span "Day" at bounding box center [324, 244] width 78 height 13
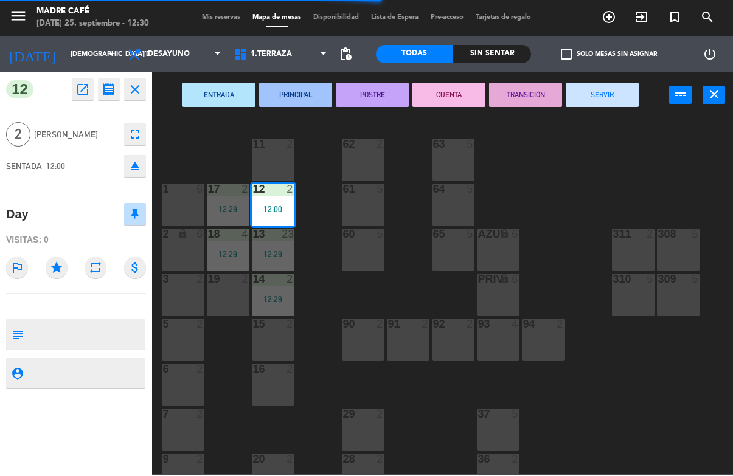
click at [601, 94] on button "SERVIR" at bounding box center [602, 95] width 73 height 24
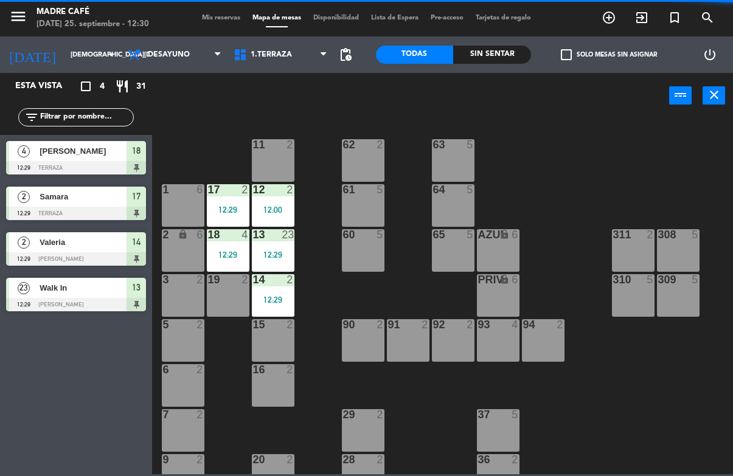
click at [266, 247] on div "13 23 12:29" at bounding box center [273, 250] width 43 height 43
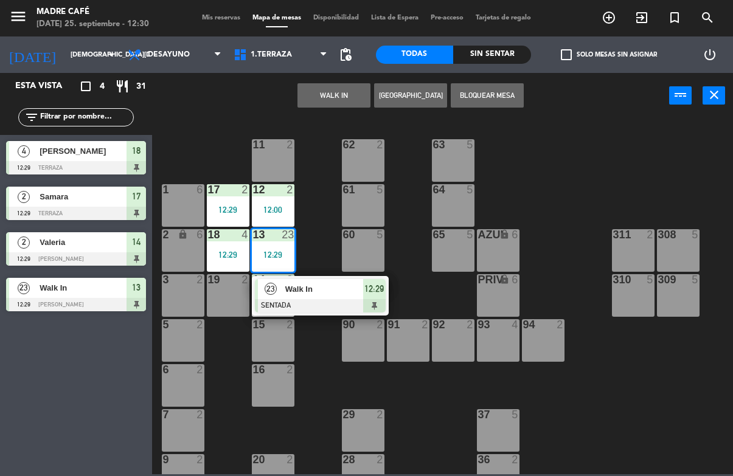
click at [331, 291] on span "Walk In" at bounding box center [324, 289] width 78 height 13
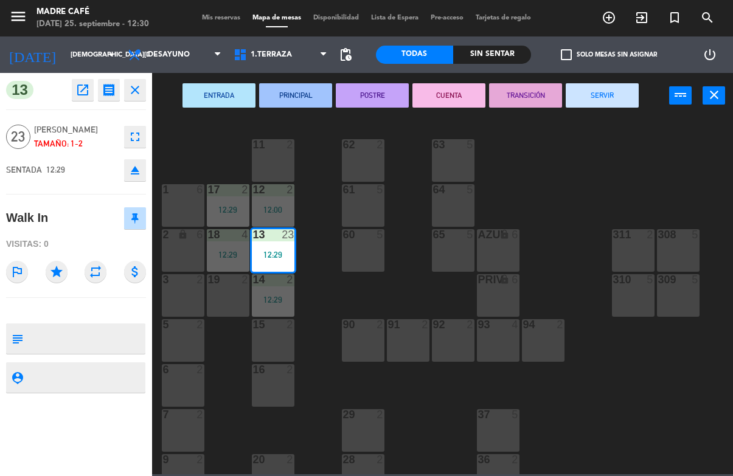
click at [598, 101] on button "SERVIR" at bounding box center [602, 95] width 73 height 24
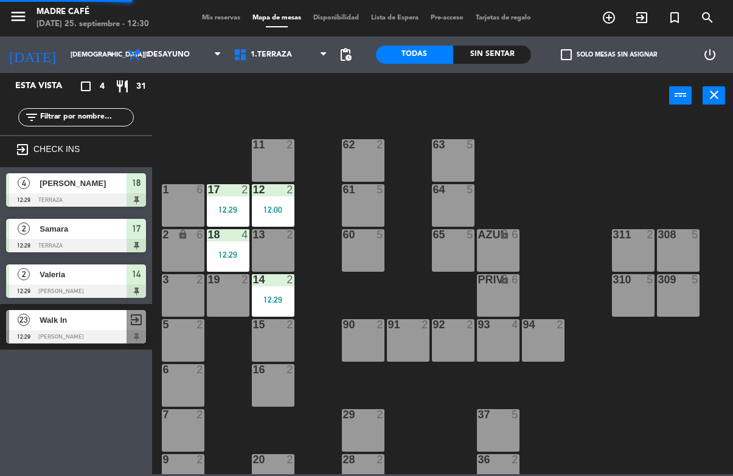
click at [638, 148] on div "11 2 63 5 62 2 12 2 12:00 1 6 61 5 64 5 17 2 12:29 13 2 2 lock 6 60 5 65 5 308 …" at bounding box center [446, 295] width 574 height 357
click at [273, 290] on div "14 2 12:29" at bounding box center [273, 295] width 43 height 43
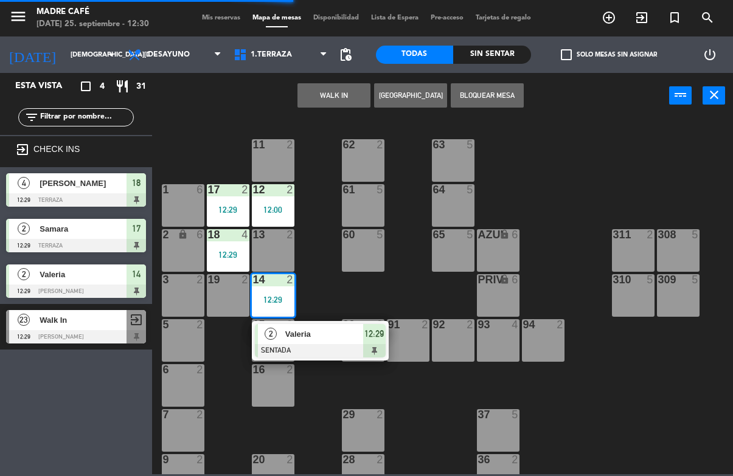
click at [370, 341] on span "12:29" at bounding box center [373, 334] width 19 height 15
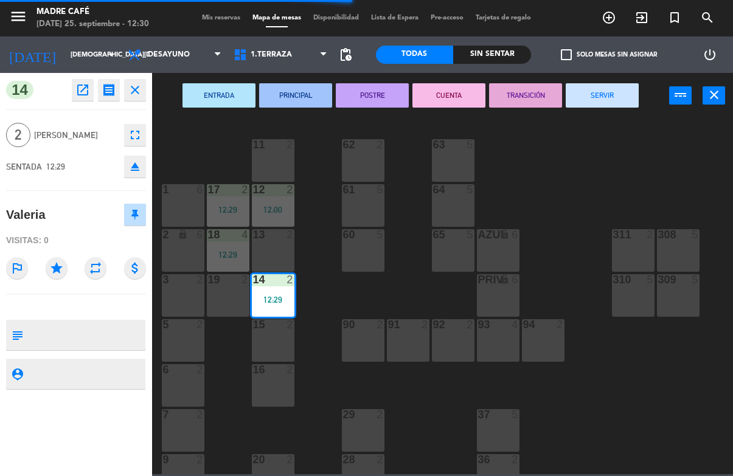
click at [617, 97] on button "SERVIR" at bounding box center [602, 95] width 73 height 24
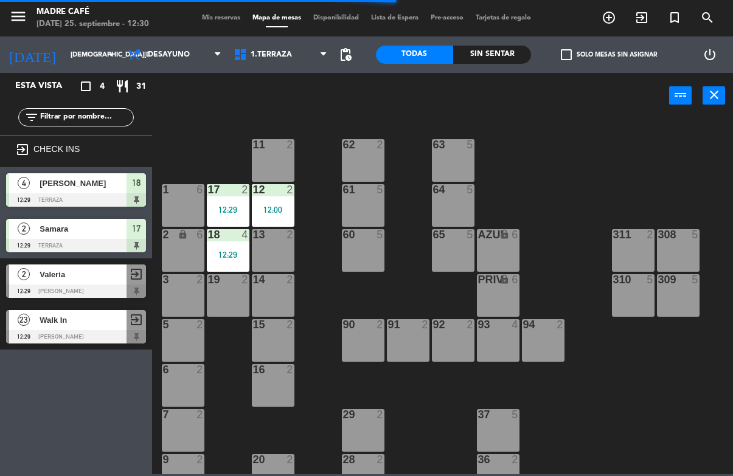
click at [650, 172] on div "11 2 63 5 62 2 12 2 12:00 1 6 61 5 64 5 17 2 12:29 13 2 2 lock 6 60 5 65 5 308 …" at bounding box center [446, 295] width 574 height 357
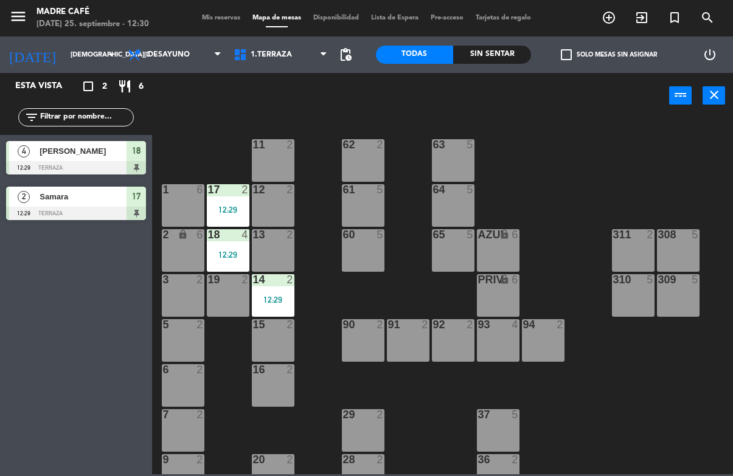
click at [266, 302] on div "12:29" at bounding box center [273, 300] width 43 height 9
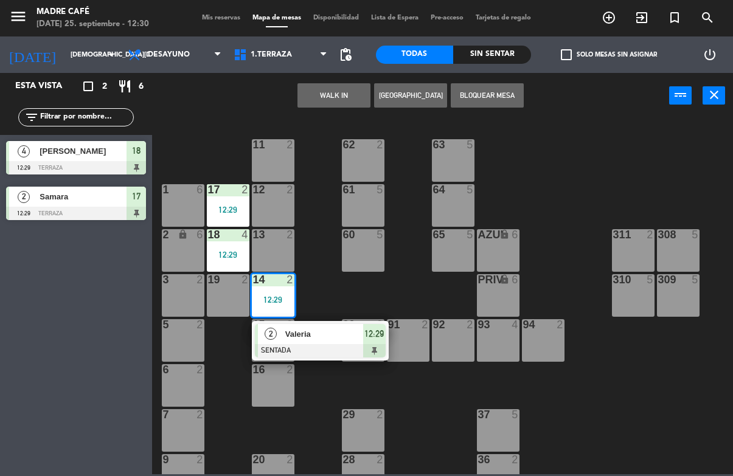
click at [353, 342] on div "Valeria" at bounding box center [323, 334] width 79 height 20
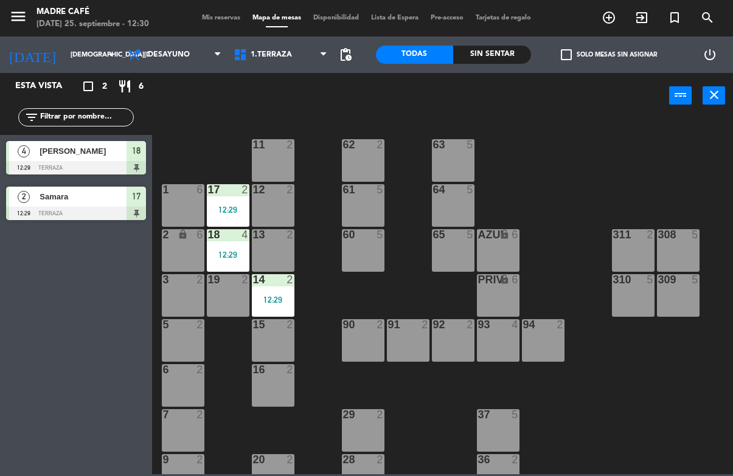
click at [597, 193] on div "11 2 63 5 62 2 12 2 1 6 61 5 64 5 17 2 12:29 13 2 2 lock 6 60 5 65 5 308 5 18 4…" at bounding box center [446, 295] width 574 height 357
click at [262, 295] on div "12:29" at bounding box center [273, 299] width 43 height 9
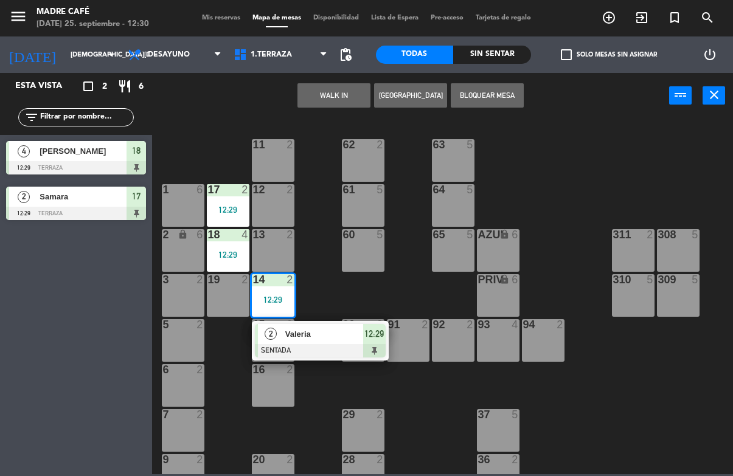
click at [361, 341] on span "Valeria" at bounding box center [324, 334] width 78 height 13
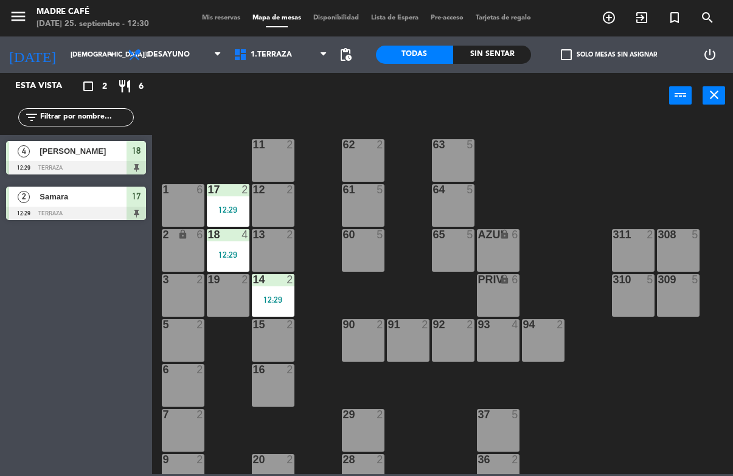
click at [582, 181] on div "11 2 63 5 62 2 12 2 1 6 61 5 64 5 17 2 12:29 13 2 2 lock 6 60 5 65 5 308 5 18 4…" at bounding box center [446, 295] width 574 height 357
click at [260, 312] on div "14 2 12:29" at bounding box center [273, 295] width 43 height 43
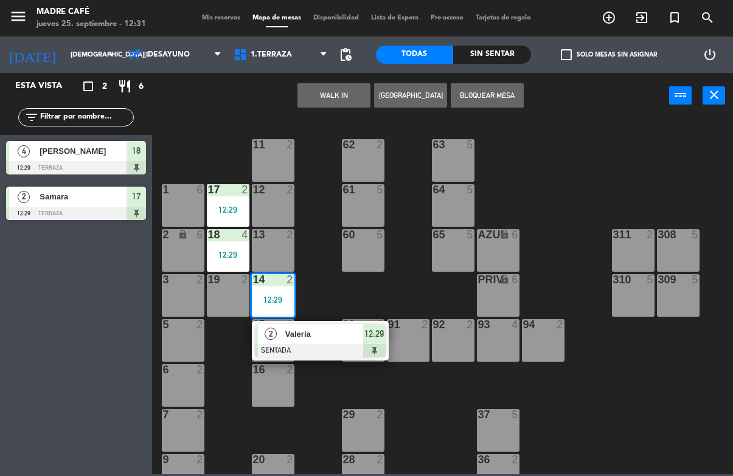
click at [358, 340] on span "Valeria" at bounding box center [324, 334] width 78 height 13
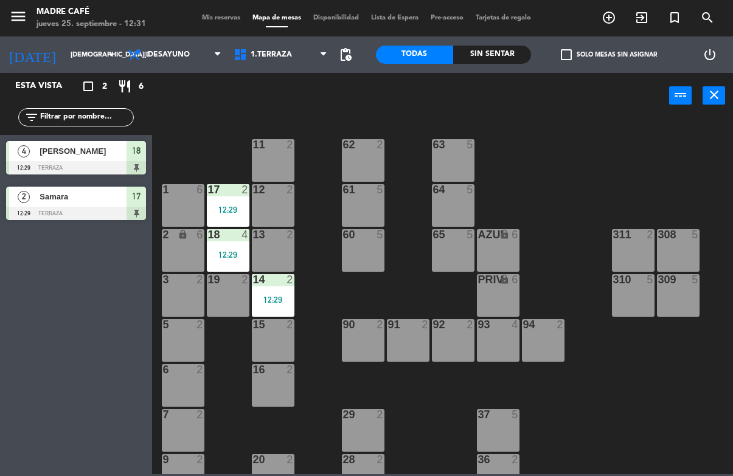
click at [577, 200] on div "11 2 63 5 62 2 12 2 1 6 61 5 64 5 17 2 12:29 13 2 2 lock 6 60 5 65 5 308 5 18 4…" at bounding box center [446, 295] width 574 height 357
click at [276, 292] on div "14 2 12:29" at bounding box center [273, 295] width 43 height 43
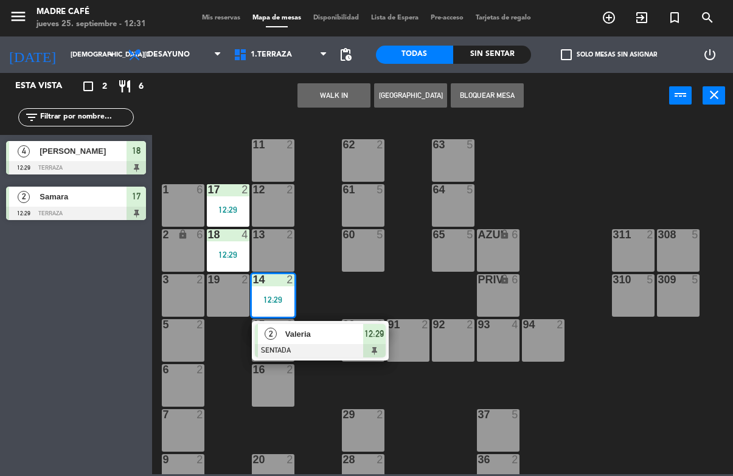
click at [370, 340] on span "12:29" at bounding box center [373, 334] width 19 height 15
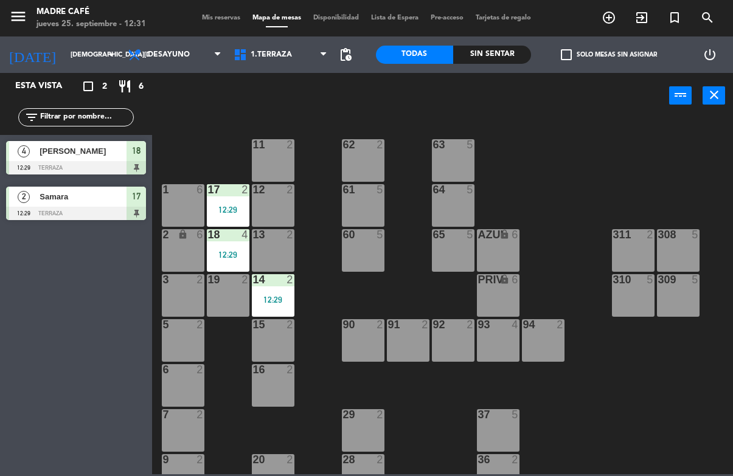
click at [285, 305] on div "14 2 12:29" at bounding box center [273, 295] width 43 height 43
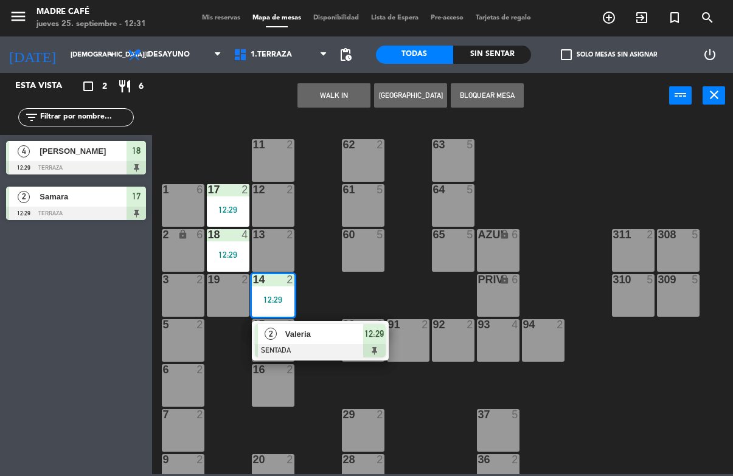
click at [334, 332] on span "Valeria" at bounding box center [324, 334] width 78 height 13
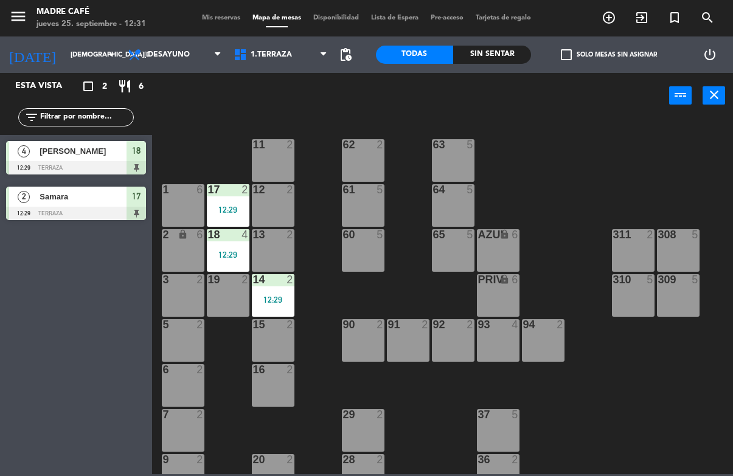
click at [365, 309] on div "11 2 63 5 62 2 12 2 1 6 61 5 64 5 17 2 12:29 13 2 2 lock 6 60 5 65 5 308 5 18 4…" at bounding box center [446, 295] width 574 height 357
click at [277, 297] on div "12:29" at bounding box center [273, 300] width 43 height 9
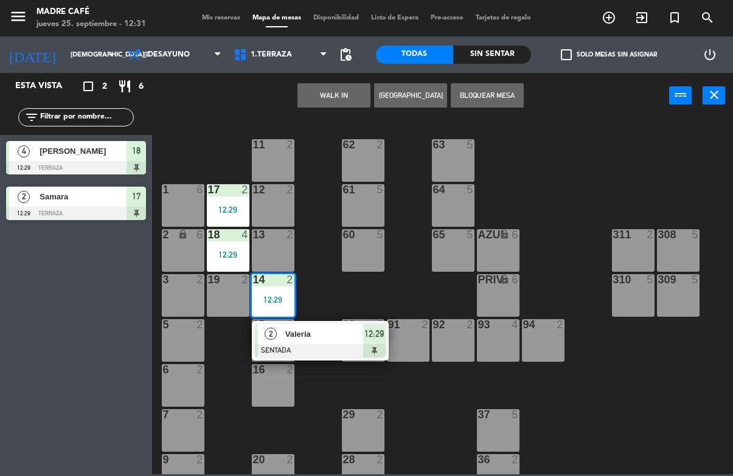
click at [374, 340] on span "12:29" at bounding box center [373, 334] width 19 height 15
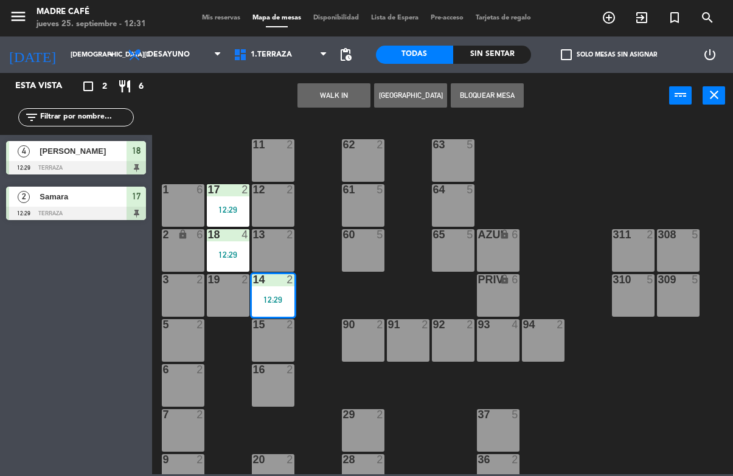
click at [600, 158] on div "11 2 63 5 62 2 12 2 1 6 61 5 64 5 17 2 12:29 13 2 2 lock 6 60 5 65 5 308 5 18 4…" at bounding box center [446, 295] width 574 height 357
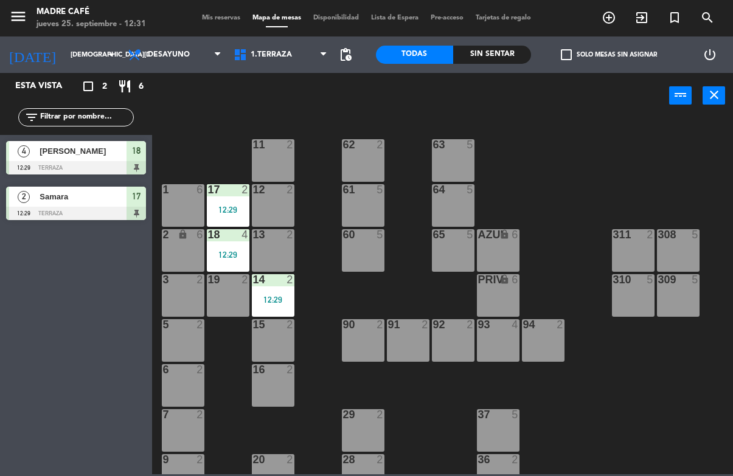
click at [275, 296] on div "12:29" at bounding box center [273, 300] width 43 height 9
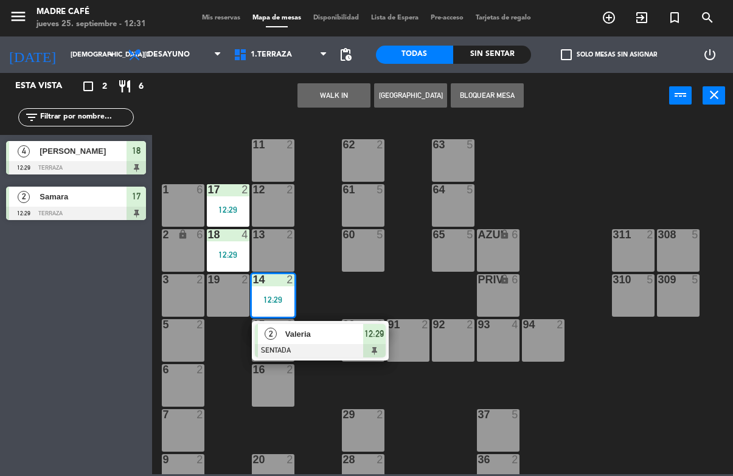
click at [338, 336] on span "Valeria" at bounding box center [324, 334] width 78 height 13
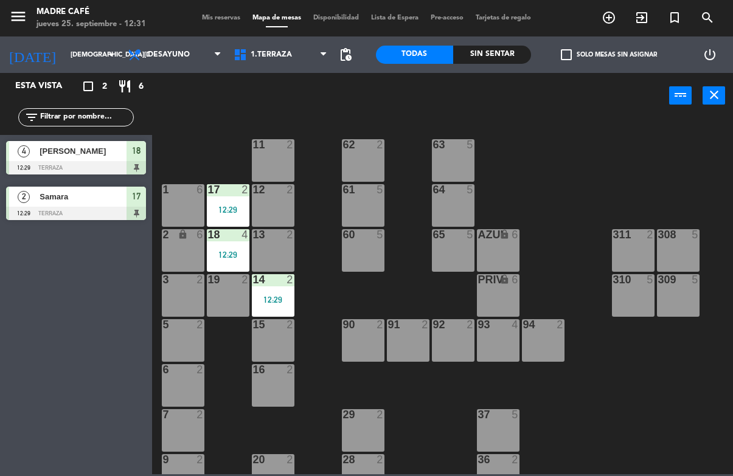
click at [603, 137] on div "11 2 63 5 62 2 12 2 1 6 61 5 64 5 17 2 12:29 13 2 2 lock 6 60 5 65 5 308 5 18 4…" at bounding box center [446, 295] width 574 height 357
click at [258, 301] on div "12:29" at bounding box center [273, 300] width 43 height 9
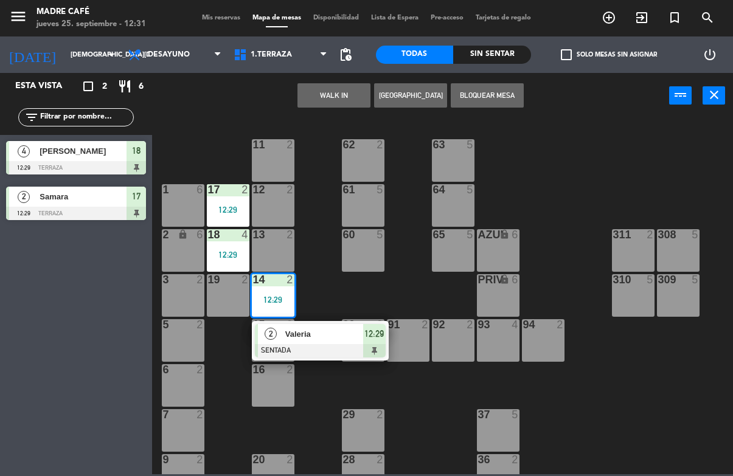
click at [367, 343] on div "12:29" at bounding box center [374, 334] width 23 height 20
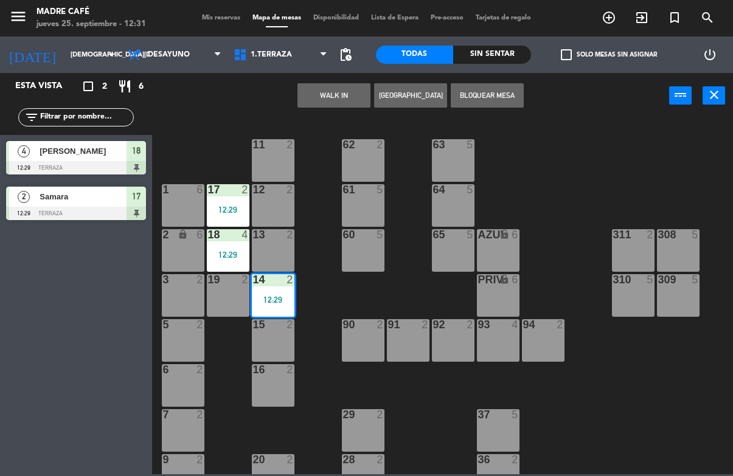
click at [599, 93] on div "WALK IN [GEOGRAPHIC_DATA] Bloquear Mesa power_input close" at bounding box center [410, 96] width 517 height 46
click at [607, 192] on div "11 2 63 5 62 2 12 2 1 6 61 5 64 5 17 2 12:29 13 2 2 lock 6 60 5 65 5 308 5 18 4…" at bounding box center [446, 295] width 574 height 357
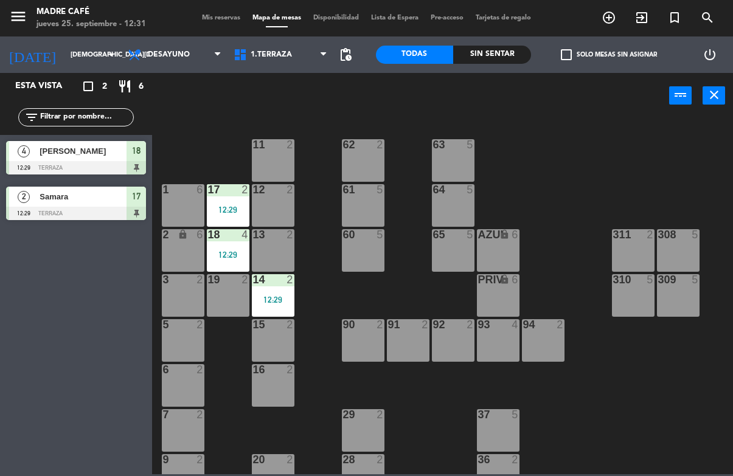
click at [279, 296] on div "12:29" at bounding box center [273, 300] width 43 height 9
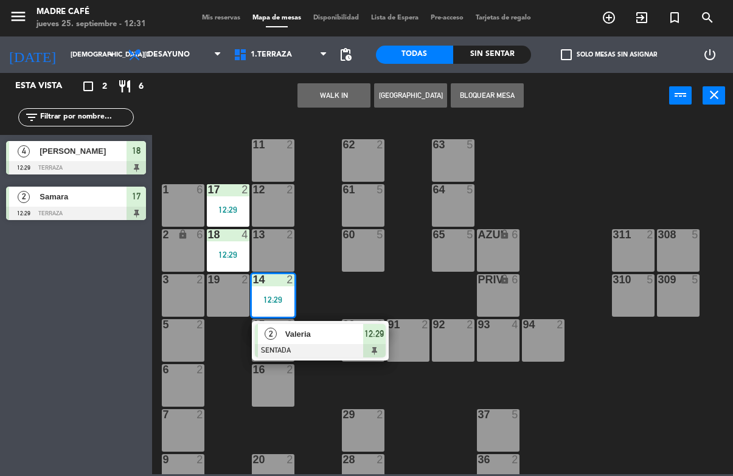
click at [378, 343] on div "12:29" at bounding box center [374, 334] width 23 height 20
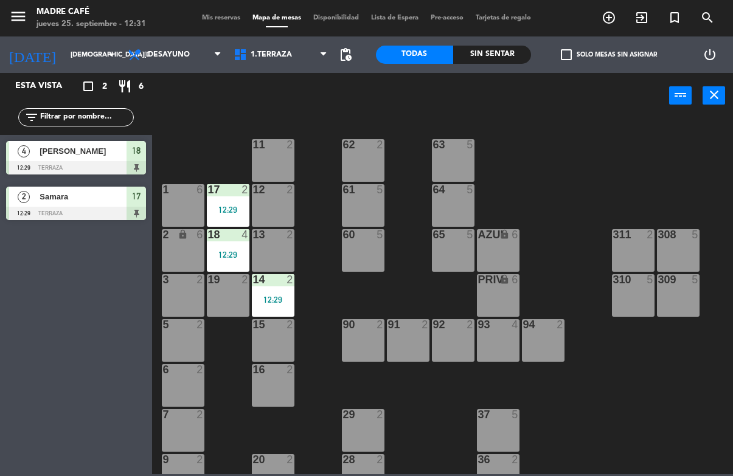
click at [269, 293] on div "14 2 12:29" at bounding box center [273, 295] width 43 height 43
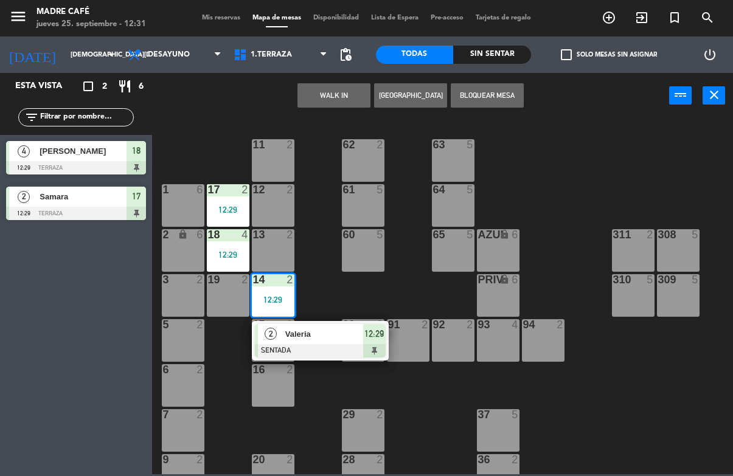
click at [367, 337] on span "12:29" at bounding box center [373, 334] width 19 height 15
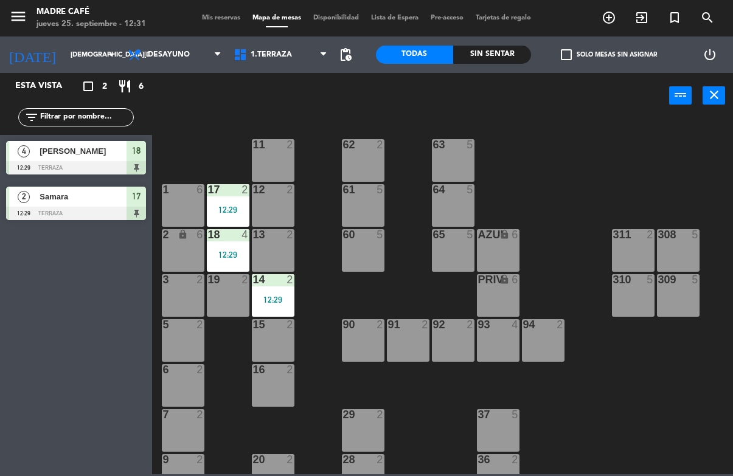
click at [597, 136] on div "11 2 63 5 62 2 12 2 1 6 61 5 64 5 17 2 12:29 13 2 2 lock 6 60 5 65 5 308 5 18 4…" at bounding box center [446, 295] width 574 height 357
click at [228, 209] on div "12:29" at bounding box center [228, 210] width 43 height 9
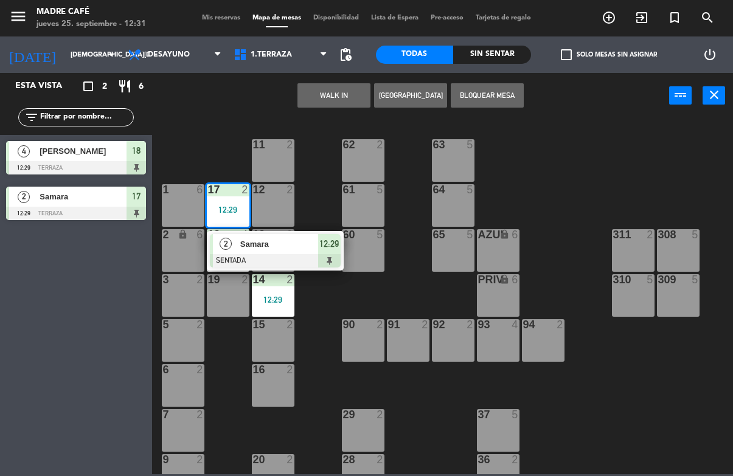
click at [313, 249] on span "Samara" at bounding box center [279, 244] width 78 height 13
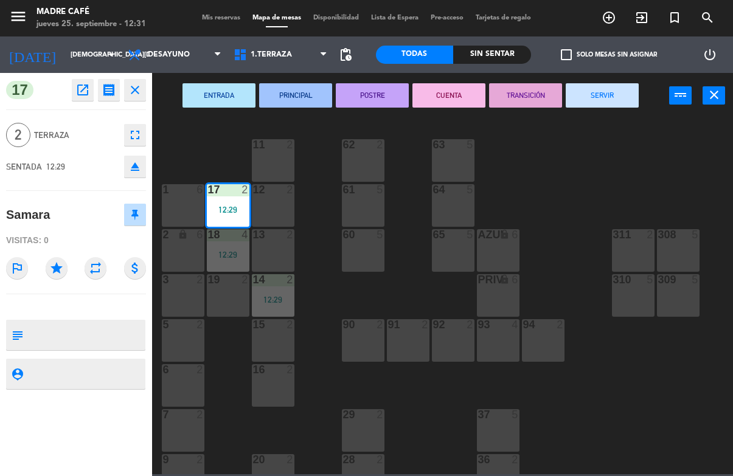
click at [619, 101] on button "SERVIR" at bounding box center [602, 95] width 73 height 24
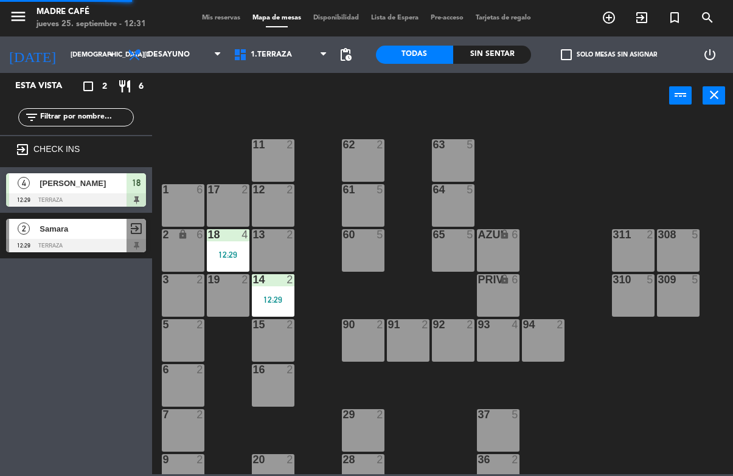
click at [606, 183] on div "11 2 63 5 62 2 12 2 1 6 61 5 64 5 17 2 13 2 2 lock 6 60 5 65 5 308 5 18 4 12:29…" at bounding box center [446, 295] width 574 height 357
click at [218, 250] on div "12:29" at bounding box center [228, 254] width 43 height 9
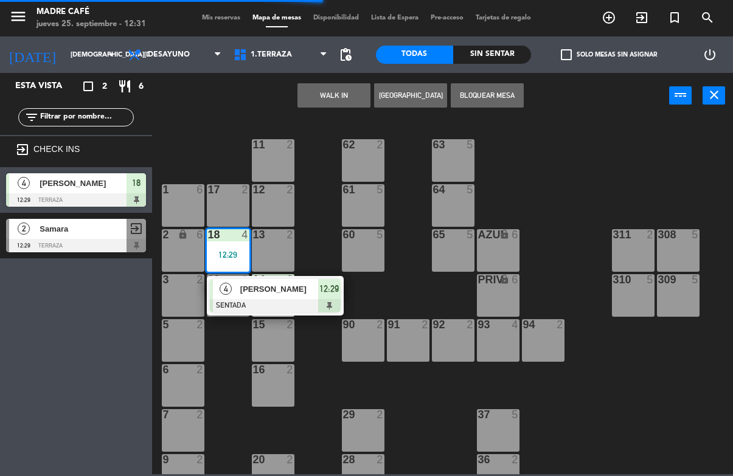
click at [341, 283] on div "4 [PERSON_NAME] 12:29" at bounding box center [275, 296] width 137 height 40
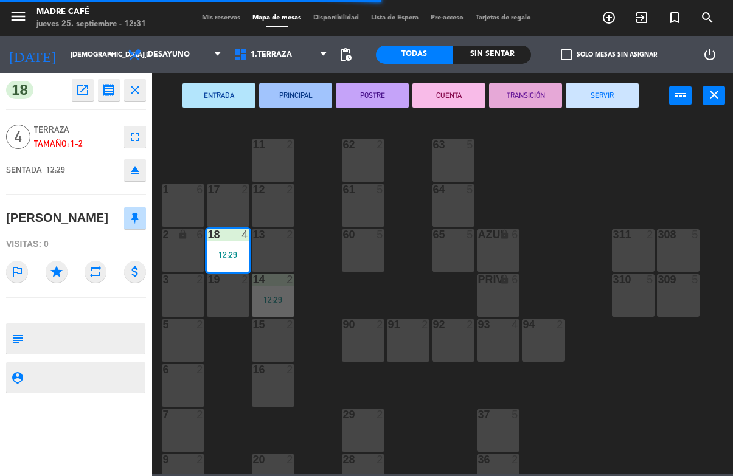
click at [608, 90] on button "SERVIR" at bounding box center [602, 95] width 73 height 24
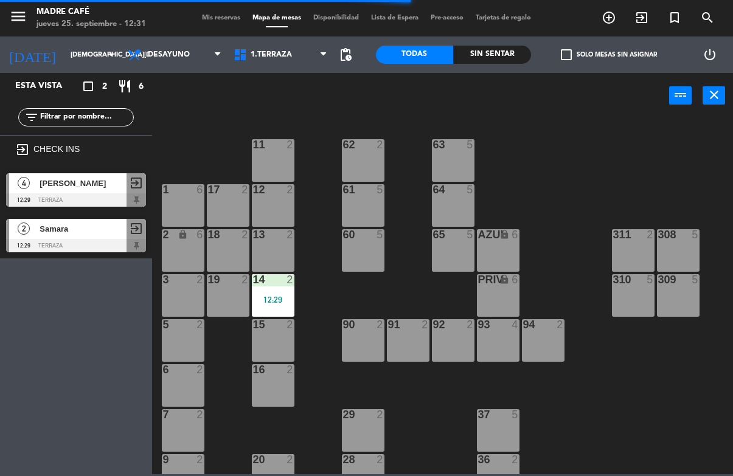
click at [603, 161] on div "11 2 63 5 62 2 12 2 1 6 61 5 64 5 17 2 13 2 2 lock 6 60 5 65 5 308 5 18 2 311 2…" at bounding box center [446, 295] width 574 height 357
click at [271, 304] on div "12:29" at bounding box center [273, 300] width 43 height 9
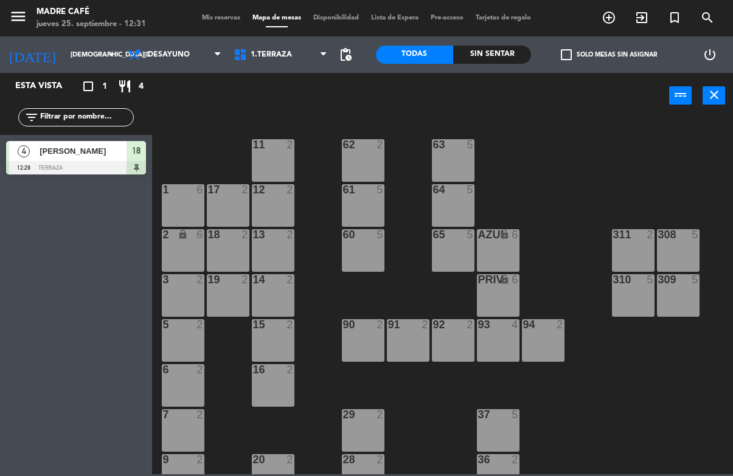
click at [603, 153] on div "11 2 63 5 62 2 12 2 1 6 61 5 64 5 17 2 13 2 2 lock 6 60 5 65 5 308 5 18 2 311 2…" at bounding box center [446, 295] width 574 height 357
click at [288, 157] on div "11 4 12:29" at bounding box center [273, 160] width 43 height 43
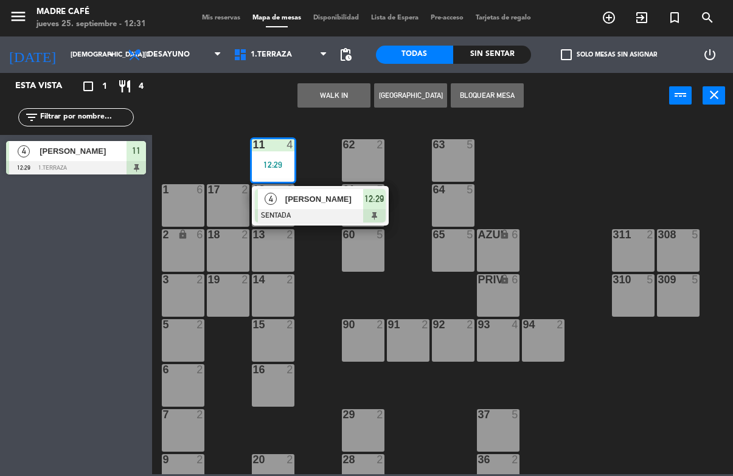
click at [361, 193] on span "[PERSON_NAME]" at bounding box center [324, 199] width 78 height 13
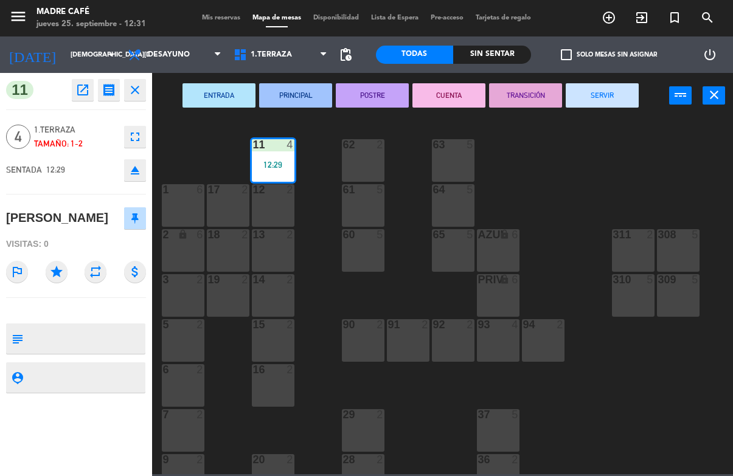
click at [603, 94] on button "SERVIR" at bounding box center [602, 95] width 73 height 24
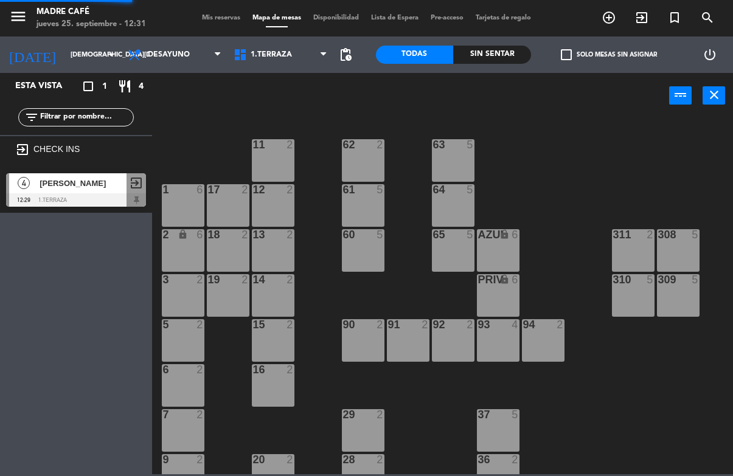
click at [605, 164] on div "11 2 63 5 62 2 12 2 1 6 61 5 64 5 17 2 13 2 2 lock 6 60 5 65 5 308 5 18 2 311 2…" at bounding box center [446, 295] width 574 height 357
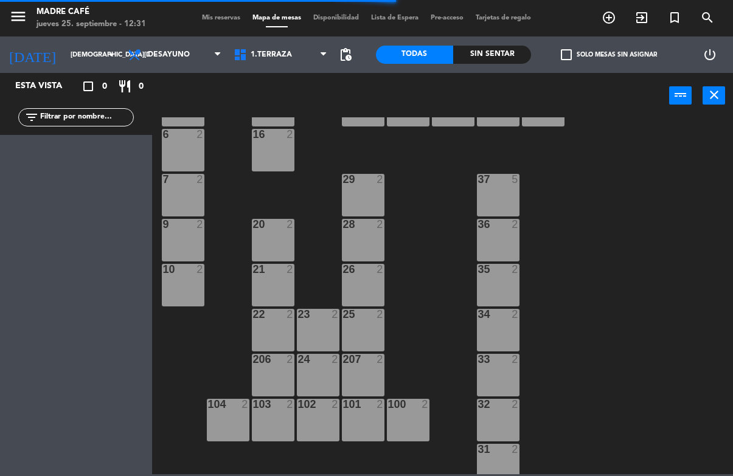
scroll to position [236, 0]
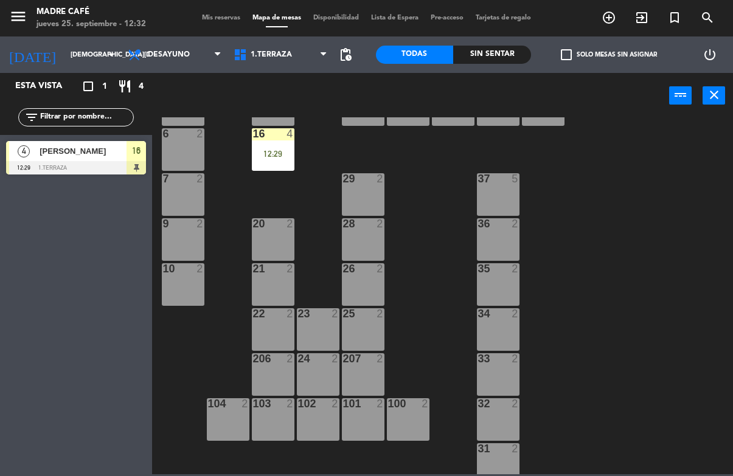
click at [279, 155] on div "12:29" at bounding box center [273, 154] width 43 height 9
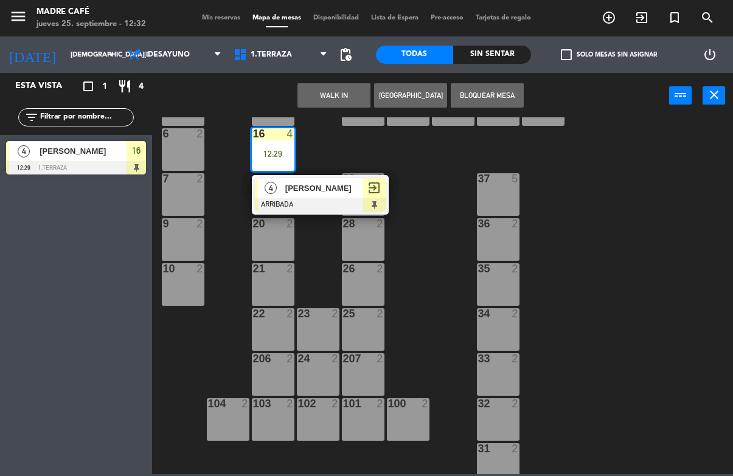
click at [381, 192] on span "exit_to_app" at bounding box center [374, 188] width 15 height 15
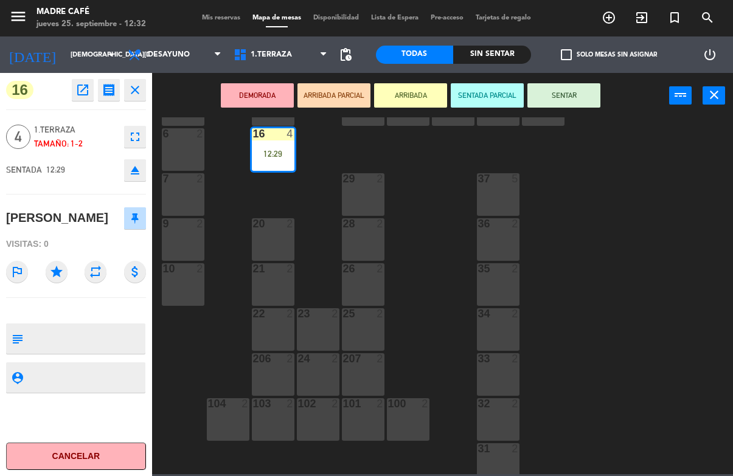
click at [579, 94] on button "SENTAR" at bounding box center [563, 95] width 73 height 24
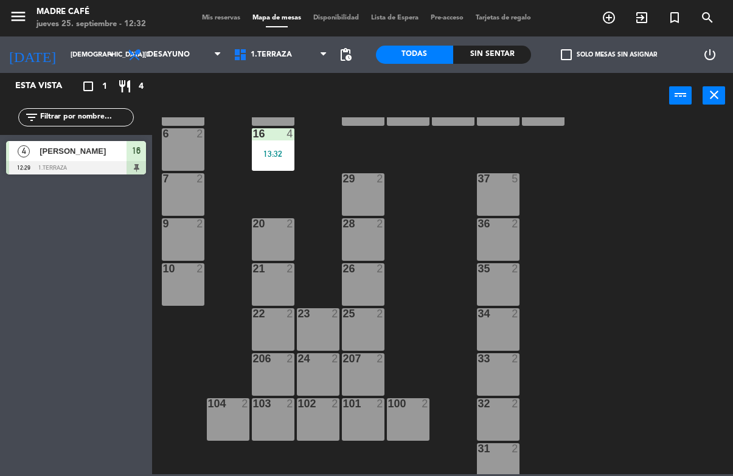
click at [619, 172] on div "11 2 63 5 62 2 12 2 1 6 61 5 64 5 17 2 13 2 2 lock 6 60 5 65 5 308 5 18 2 311 2…" at bounding box center [446, 295] width 574 height 357
click at [580, 240] on div "11 2 63 5 62 2 12 2 1 6 61 5 64 5 17 2 13 2 2 lock 6 60 5 65 5 308 5 18 2 311 2…" at bounding box center [446, 295] width 574 height 357
click at [272, 147] on div "16 4 13:32" at bounding box center [273, 149] width 43 height 43
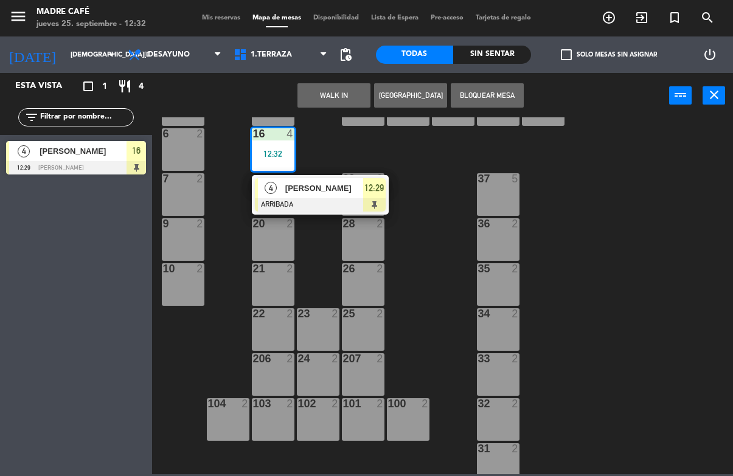
click at [375, 191] on span "12:29" at bounding box center [373, 188] width 19 height 15
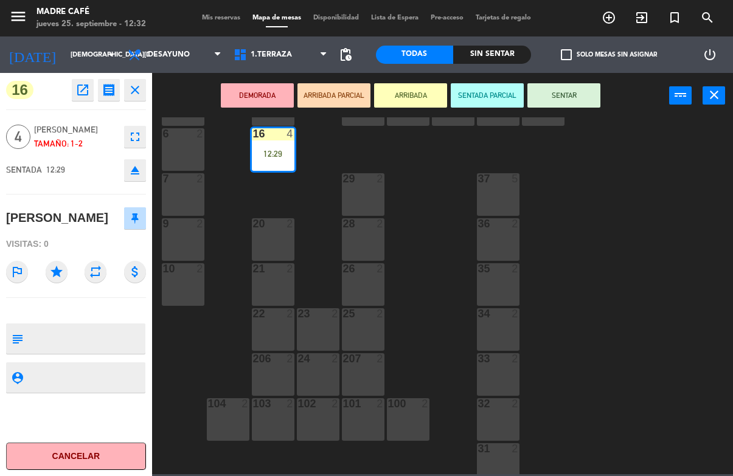
click at [574, 98] on button "SENTAR" at bounding box center [563, 95] width 73 height 24
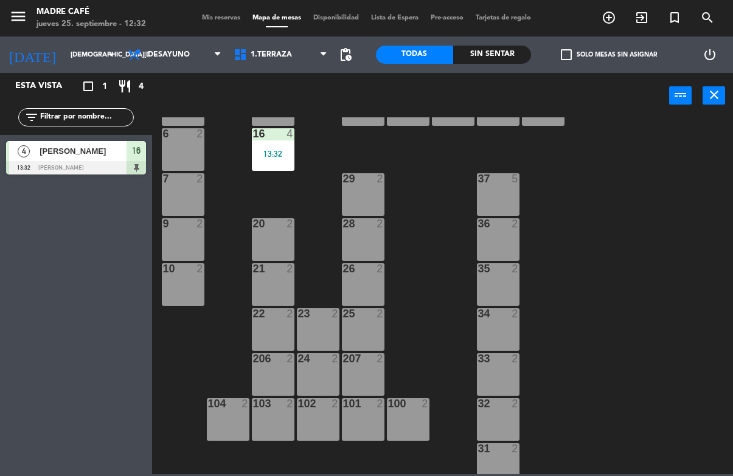
click at [607, 155] on div "11 2 63 5 62 2 12 2 1 6 61 5 64 5 17 2 13 2 2 lock 6 60 5 65 5 308 5 18 2 311 2…" at bounding box center [446, 295] width 574 height 357
click at [599, 175] on div "11 2 63 5 62 2 12 2 1 6 61 5 64 5 17 2 13 2 2 lock 6 60 5 65 5 308 5 18 2 311 2…" at bounding box center [446, 295] width 574 height 357
click at [639, 10] on span "exit_to_app" at bounding box center [641, 17] width 33 height 21
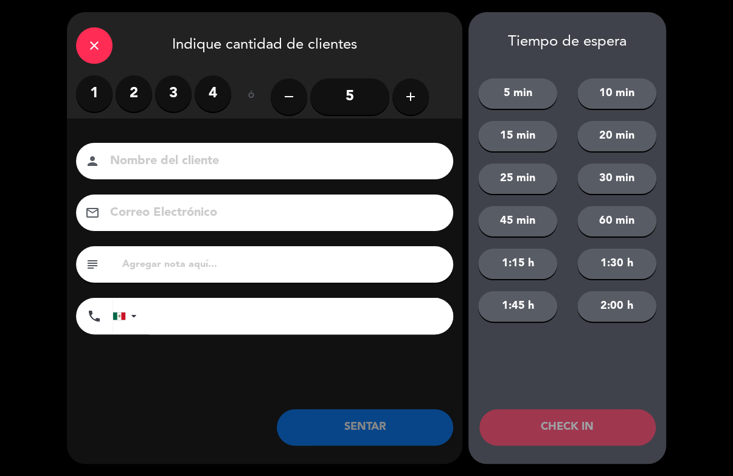
click at [147, 88] on label "2" at bounding box center [134, 93] width 37 height 37
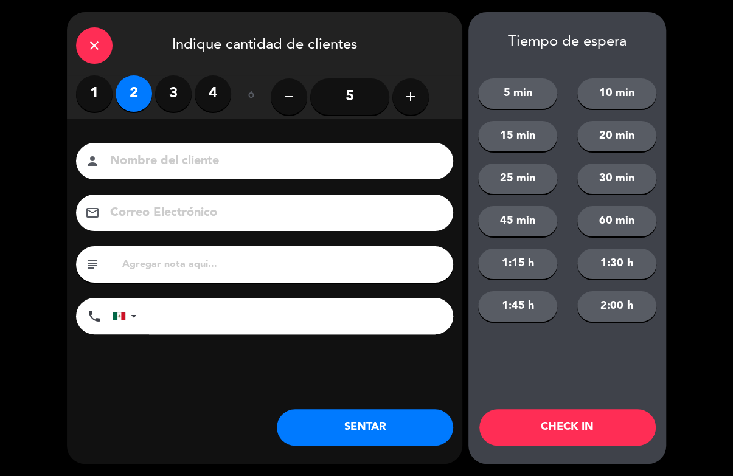
click at [169, 162] on input at bounding box center [273, 161] width 329 height 21
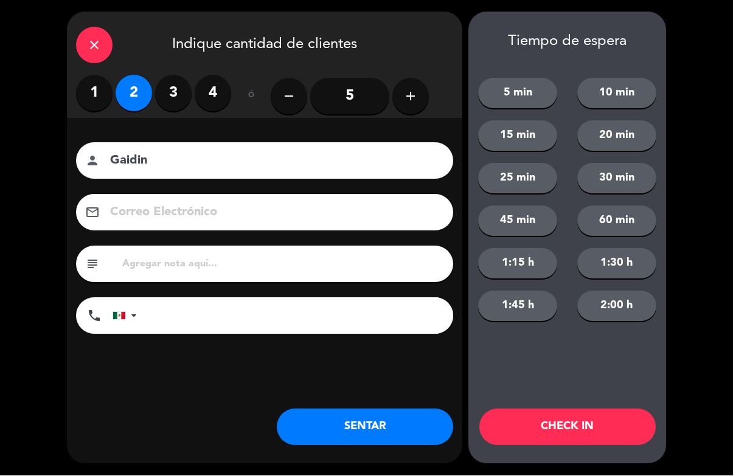
type input "Gaidin"
click at [603, 432] on button "CHECK IN" at bounding box center [567, 427] width 176 height 37
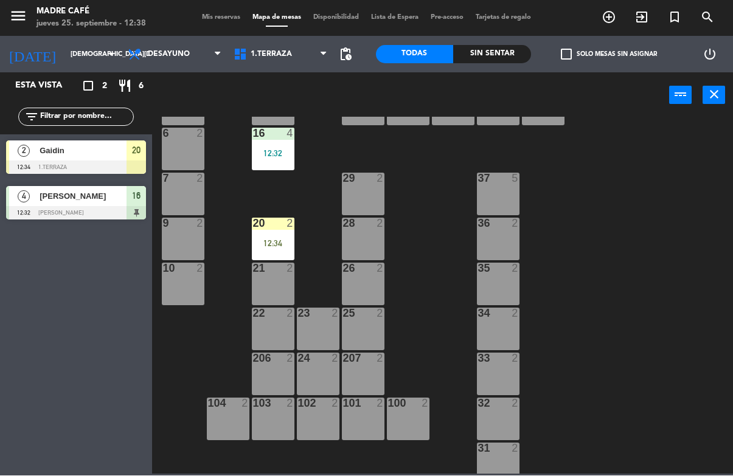
click at [280, 232] on div "20 2 12:34" at bounding box center [273, 239] width 43 height 43
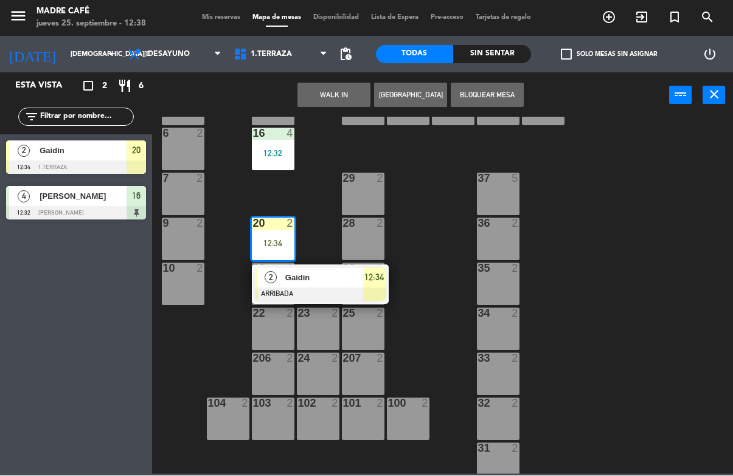
click at [370, 285] on div "12:34" at bounding box center [374, 278] width 23 height 20
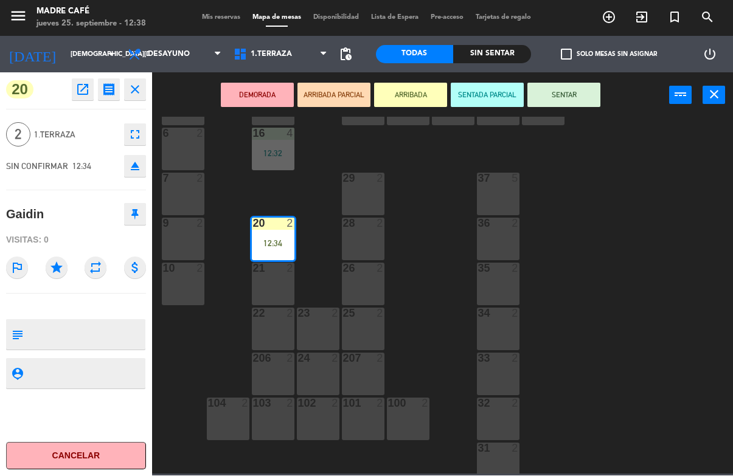
click at [567, 90] on button "SENTAR" at bounding box center [563, 95] width 73 height 24
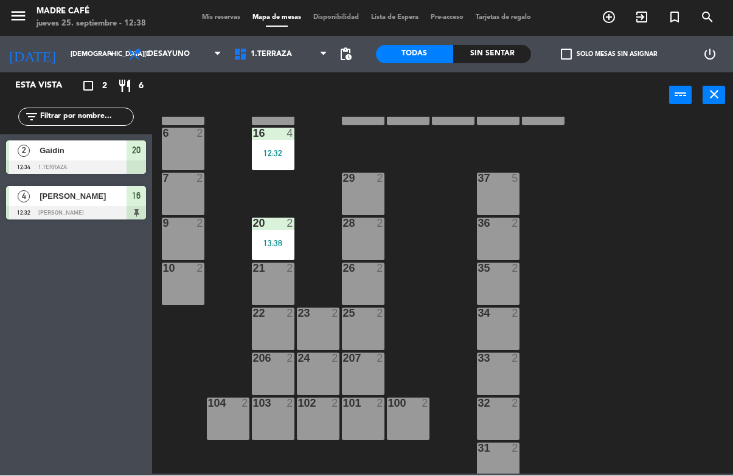
click at [603, 263] on div "11 2 63 5 62 2 12 2 1 6 61 5 64 5 17 2 13 2 2 lock 6 60 5 65 5 308 5 18 2 311 2…" at bounding box center [446, 295] width 574 height 357
click at [609, 25] on span "add_circle_outline" at bounding box center [609, 17] width 33 height 21
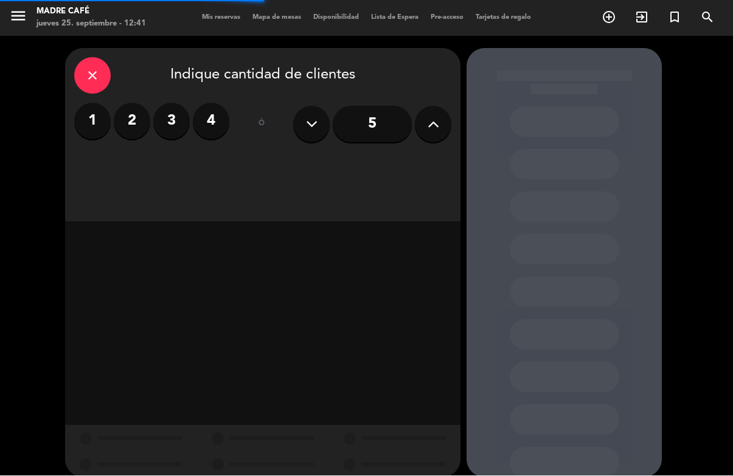
click at [174, 126] on label "3" at bounding box center [171, 121] width 37 height 37
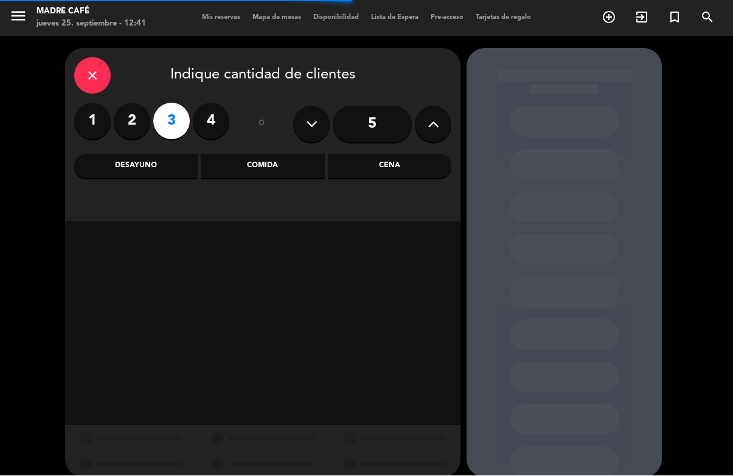
click at [145, 167] on div "Desayuno" at bounding box center [135, 167] width 123 height 24
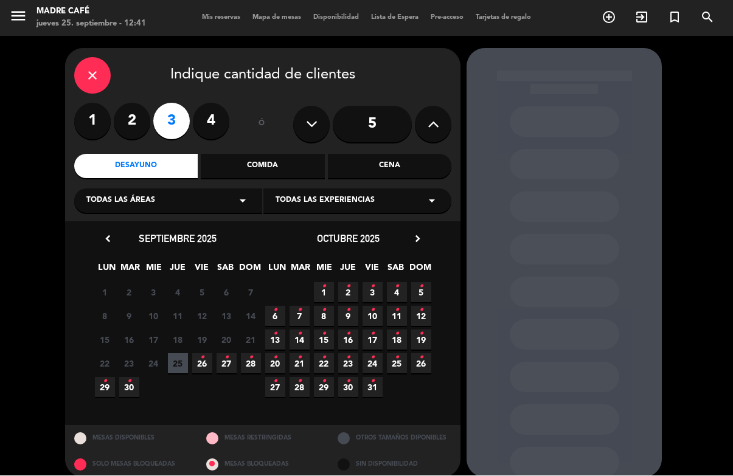
click at [206, 361] on span "26 •" at bounding box center [202, 364] width 20 height 20
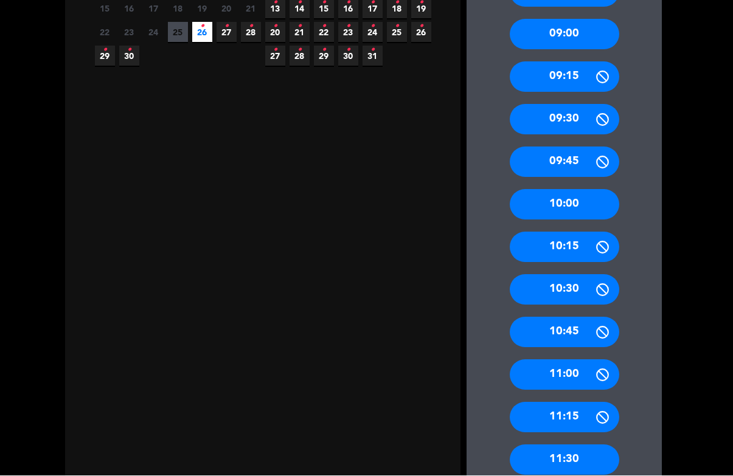
scroll to position [350, 0]
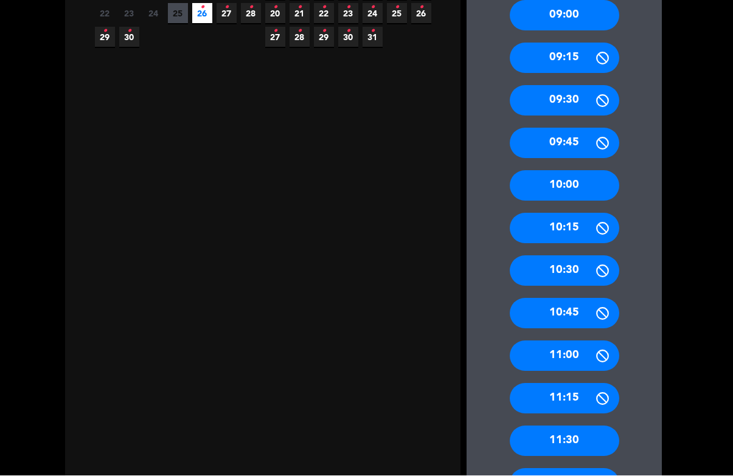
click at [543, 341] on div "11:00" at bounding box center [565, 356] width 110 height 30
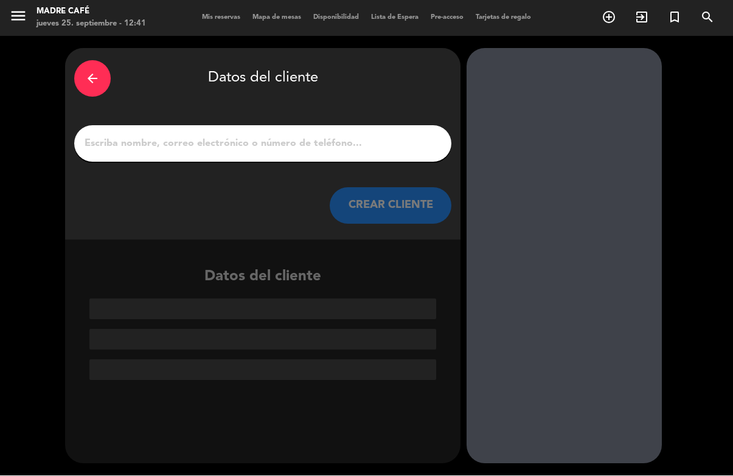
scroll to position [0, 0]
click at [183, 136] on input "1" at bounding box center [262, 144] width 359 height 17
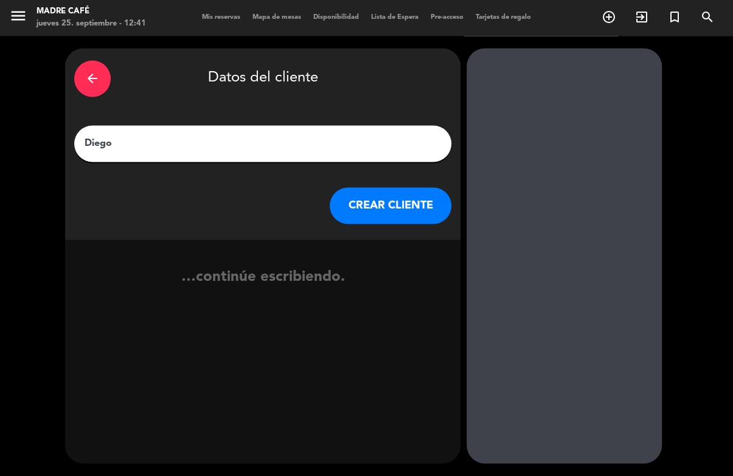
type input "Diego"
click at [374, 188] on button "CREAR CLIENTE" at bounding box center [391, 206] width 122 height 37
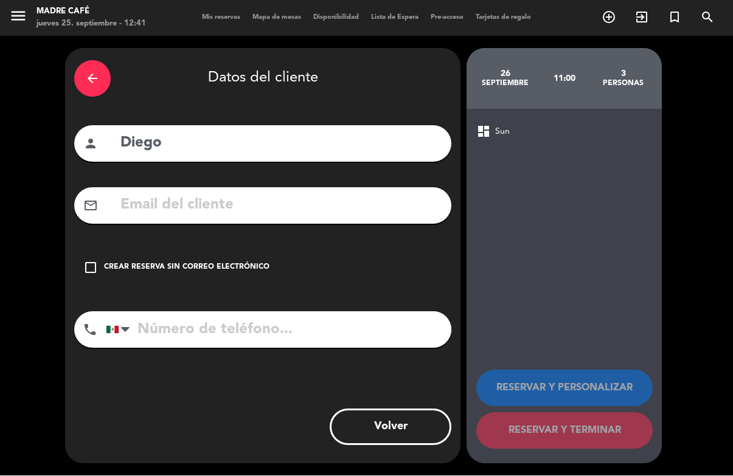
click at [139, 262] on div "Crear reserva sin correo electrónico" at bounding box center [186, 268] width 165 height 12
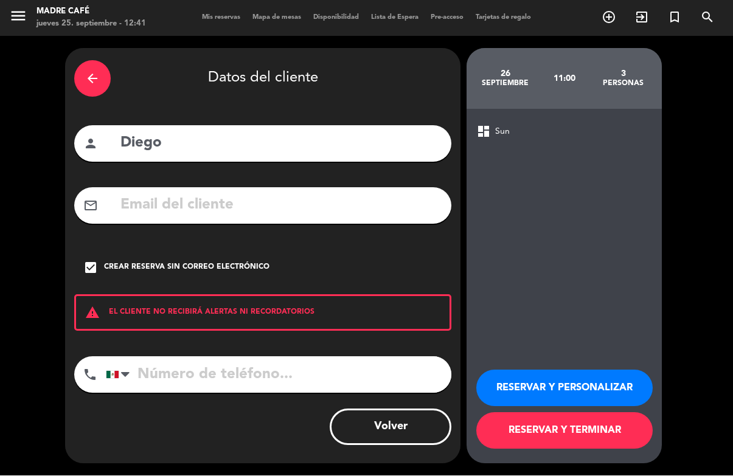
click at [562, 435] on button "RESERVAR Y TERMINAR" at bounding box center [564, 431] width 176 height 37
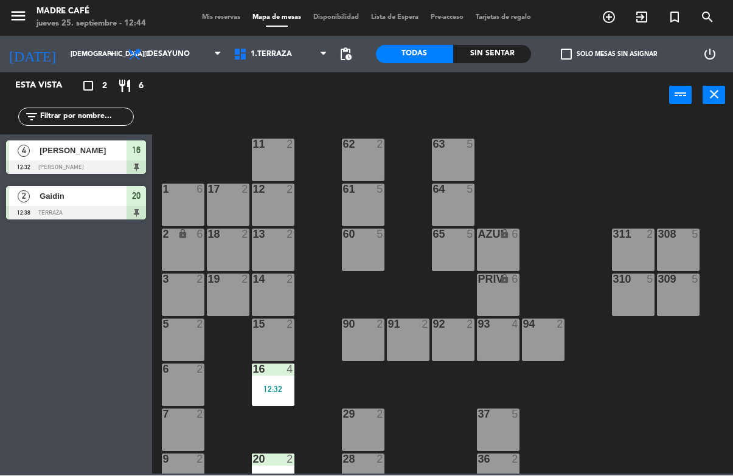
click at [627, 15] on span "exit_to_app" at bounding box center [641, 17] width 33 height 21
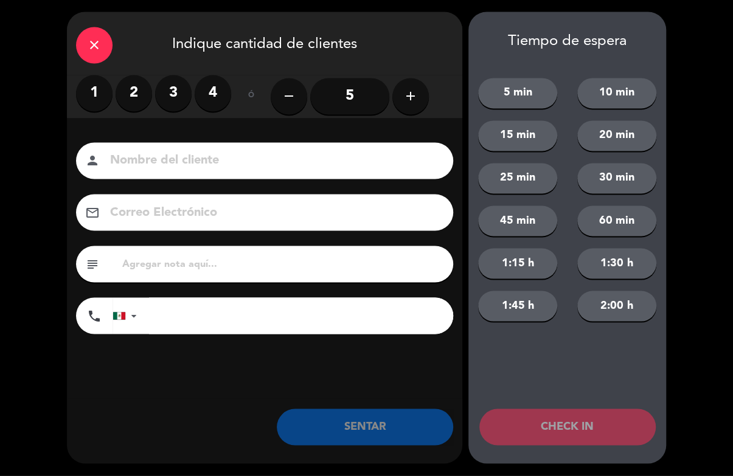
click at [418, 104] on button "add" at bounding box center [410, 96] width 37 height 37
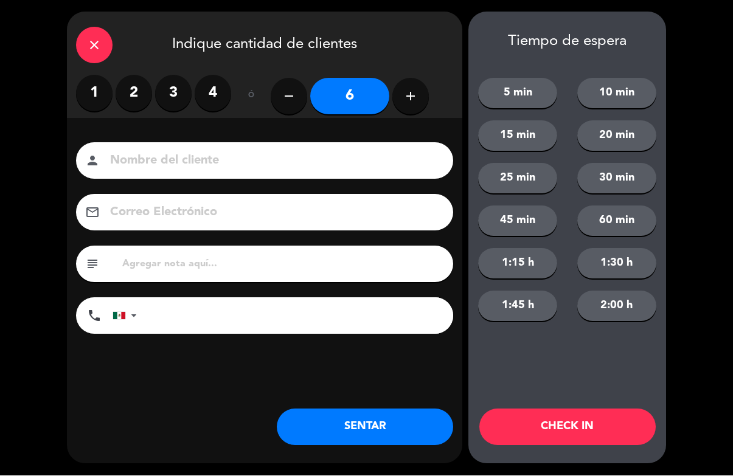
click at [419, 105] on button "add" at bounding box center [410, 96] width 37 height 37
click at [410, 102] on icon "add" at bounding box center [410, 96] width 15 height 15
type input "8"
click at [97, 39] on icon "close" at bounding box center [94, 45] width 15 height 15
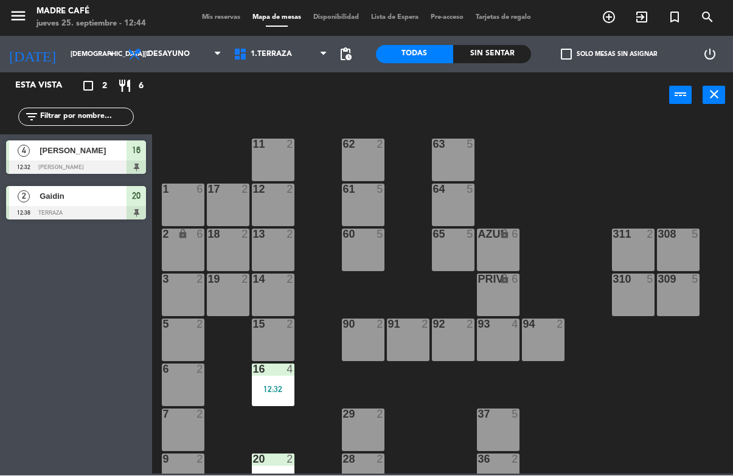
click at [609, 19] on icon "add_circle_outline" at bounding box center [609, 17] width 15 height 15
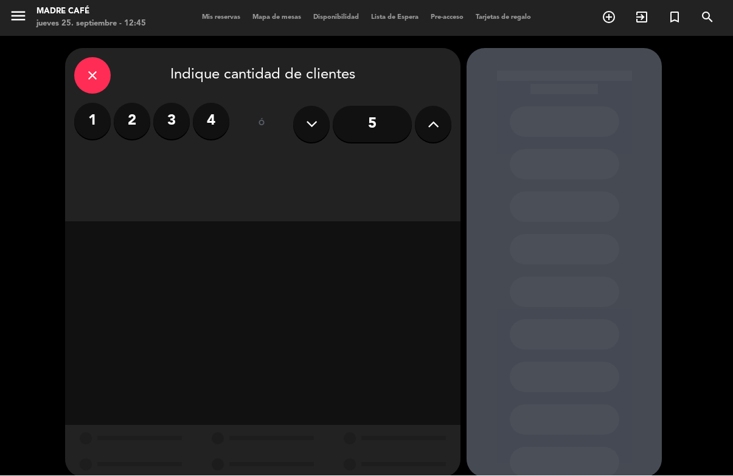
click at [408, 106] on input "5" at bounding box center [372, 124] width 79 height 37
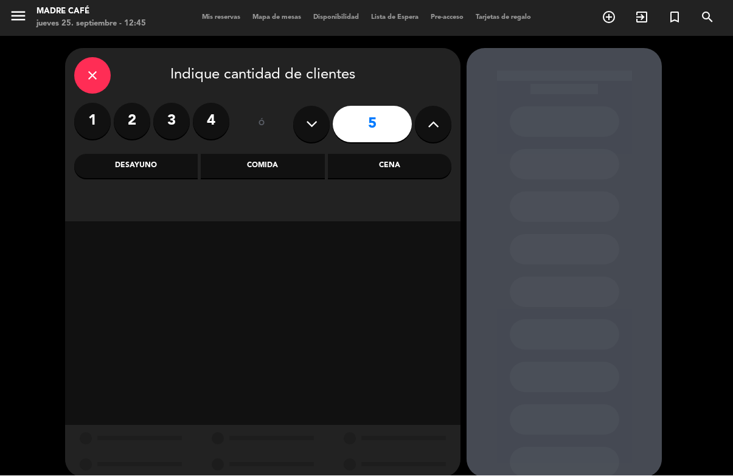
click at [432, 116] on icon at bounding box center [434, 125] width 12 height 18
click at [434, 116] on icon at bounding box center [434, 125] width 12 height 18
click at [423, 106] on button at bounding box center [433, 124] width 37 height 37
click at [434, 116] on icon at bounding box center [434, 125] width 12 height 18
click at [429, 116] on icon at bounding box center [434, 125] width 12 height 18
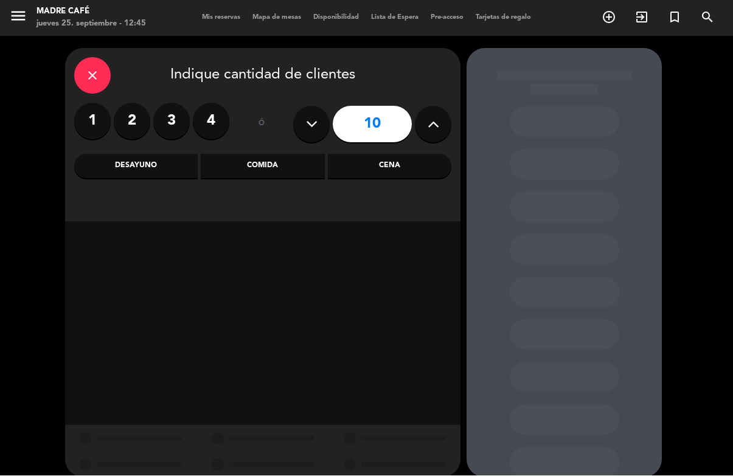
click at [434, 116] on icon at bounding box center [434, 125] width 12 height 18
type input "11"
click at [144, 155] on div "Desayuno" at bounding box center [135, 167] width 123 height 24
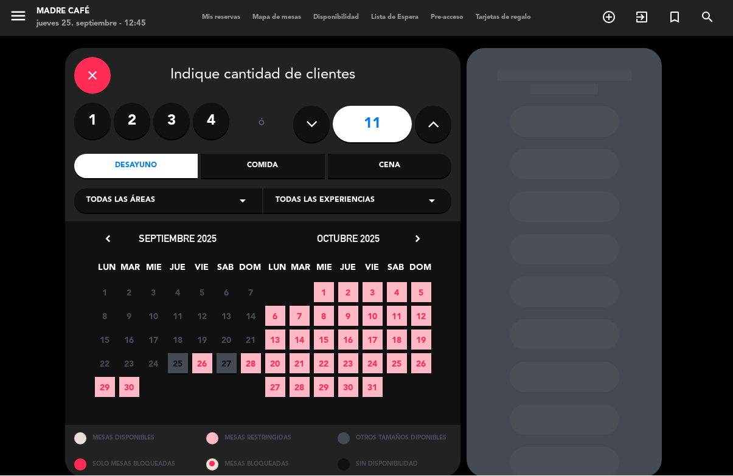
click at [272, 307] on span "6" at bounding box center [275, 317] width 20 height 20
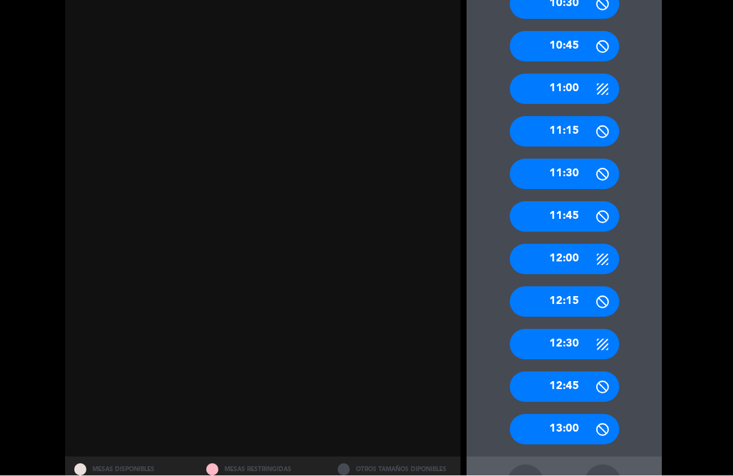
scroll to position [563, 0]
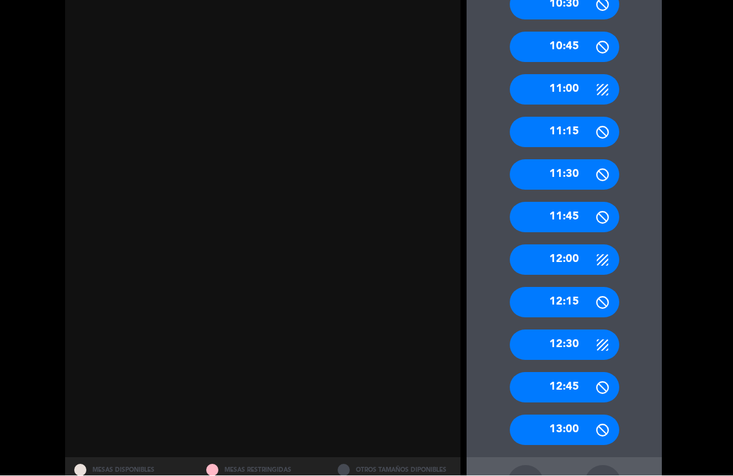
click at [568, 330] on div "12:30" at bounding box center [565, 345] width 110 height 30
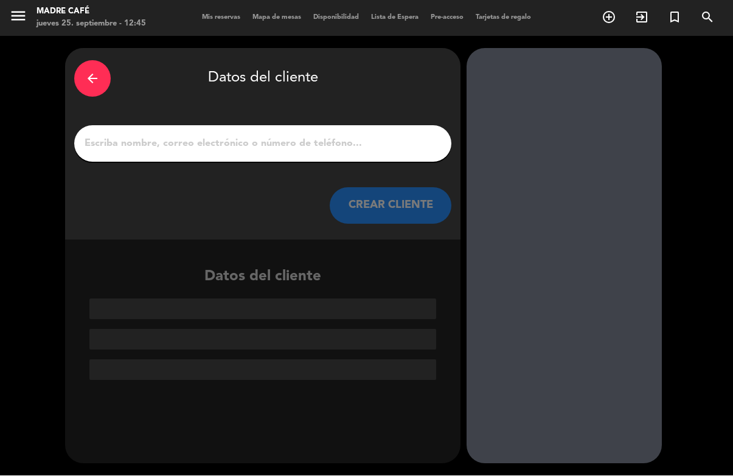
scroll to position [0, 0]
click at [224, 136] on input "1" at bounding box center [262, 144] width 359 height 17
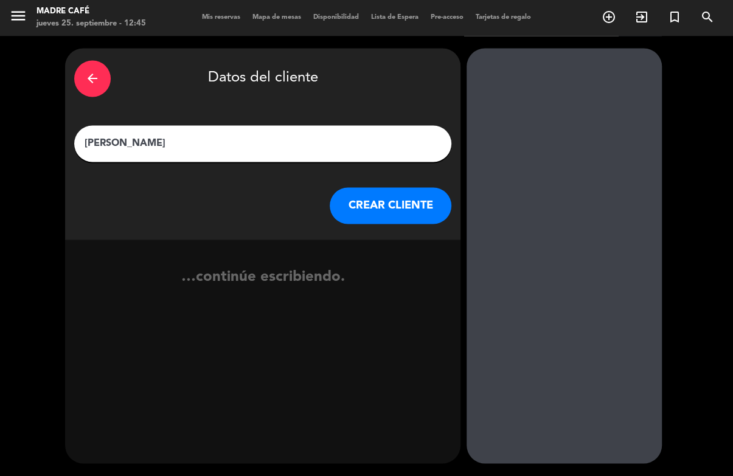
type input "[PERSON_NAME]"
click at [353, 128] on div "arrow_back Datos del cliente [PERSON_NAME] CREAR CLIENTE" at bounding box center [262, 145] width 395 height 192
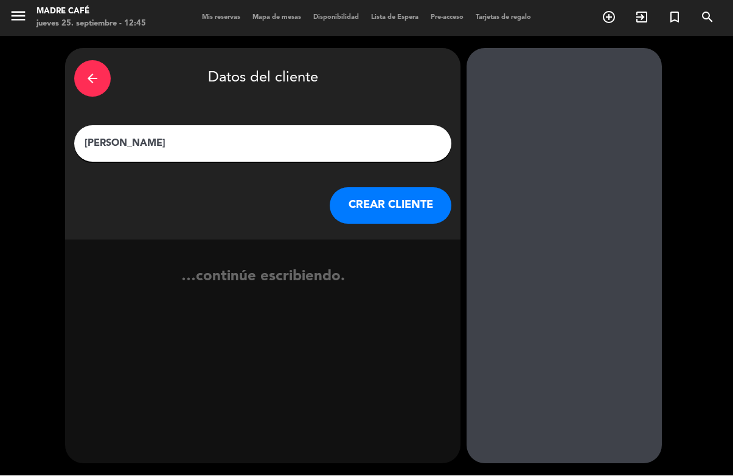
click at [343, 188] on button "CREAR CLIENTE" at bounding box center [391, 206] width 122 height 37
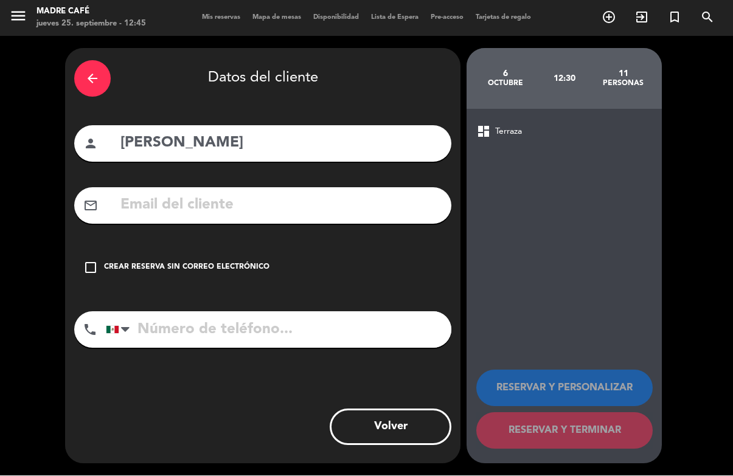
click at [202, 250] on div "check_box_outline_blank Crear reserva sin correo electrónico" at bounding box center [262, 268] width 377 height 37
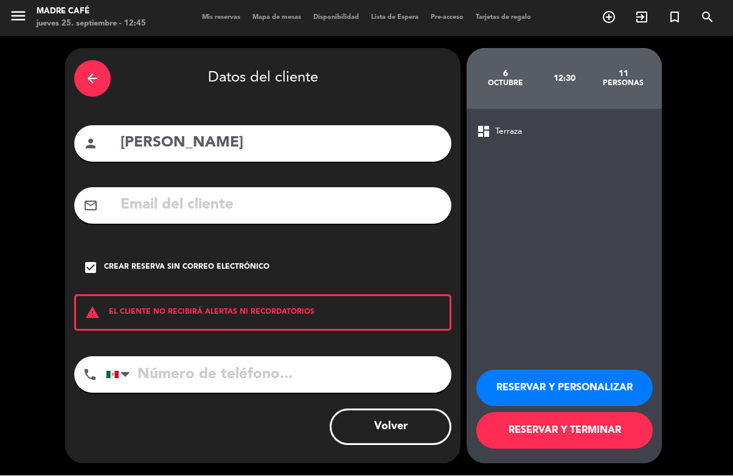
click at [224, 250] on div "check_box Crear reserva sin correo electrónico" at bounding box center [262, 268] width 377 height 37
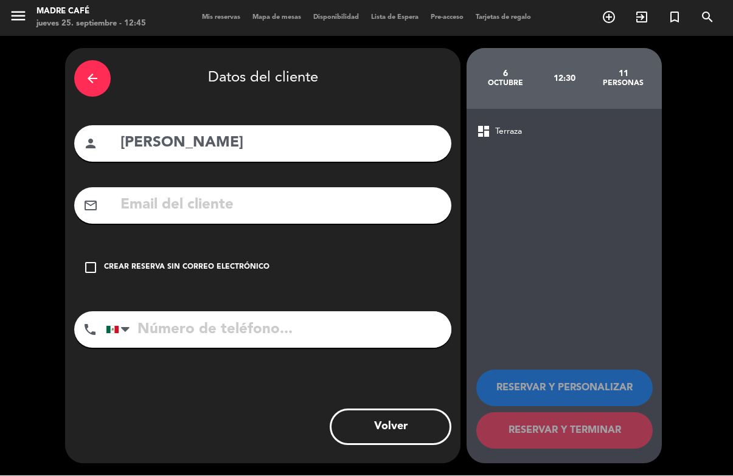
click at [211, 262] on div "Crear reserva sin correo electrónico" at bounding box center [186, 268] width 165 height 12
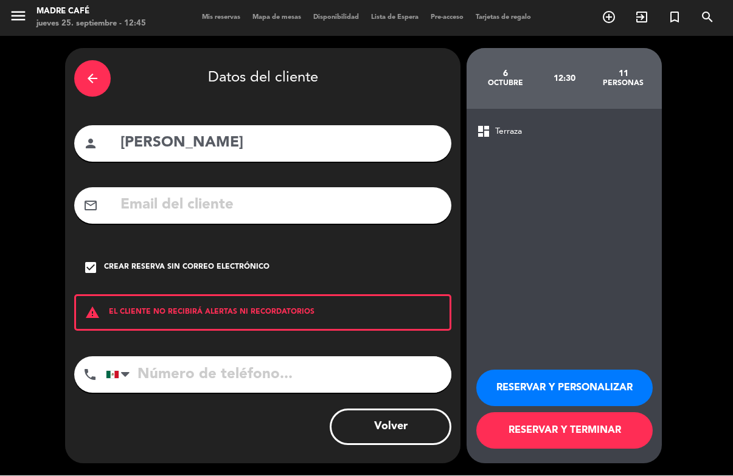
click at [264, 357] on input "tel" at bounding box center [279, 375] width 346 height 37
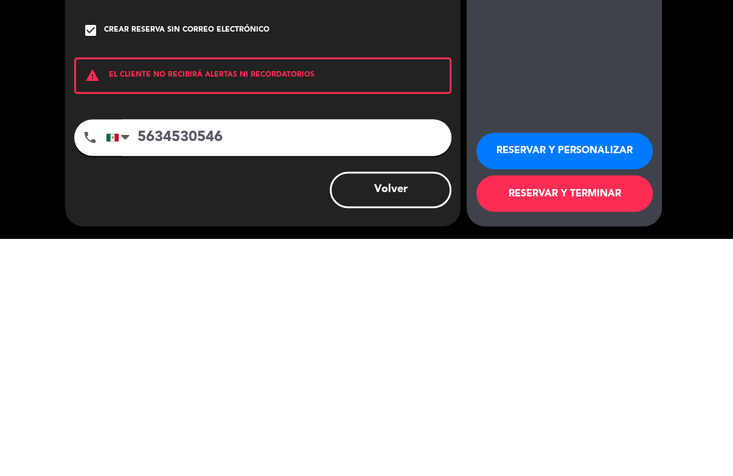
type input "5634530546"
click at [558, 110] on div "dashboard Terraza RESERVAR Y PERSONALIZAR RESERVAR Y TERMINAR" at bounding box center [564, 287] width 195 height 355
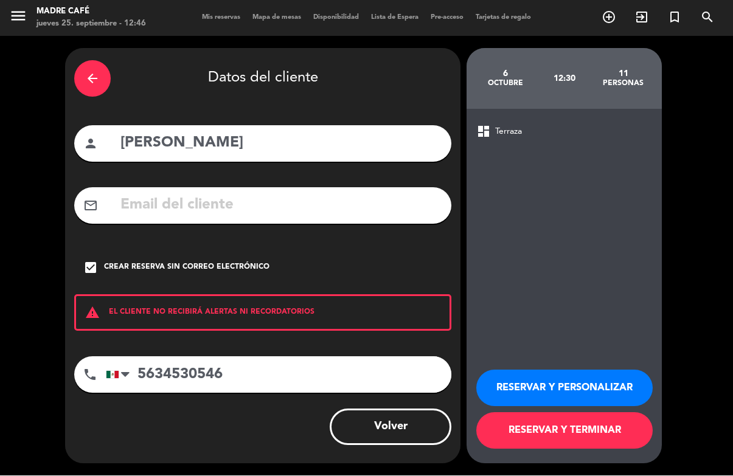
click at [569, 447] on button "RESERVAR Y TERMINAR" at bounding box center [564, 431] width 176 height 37
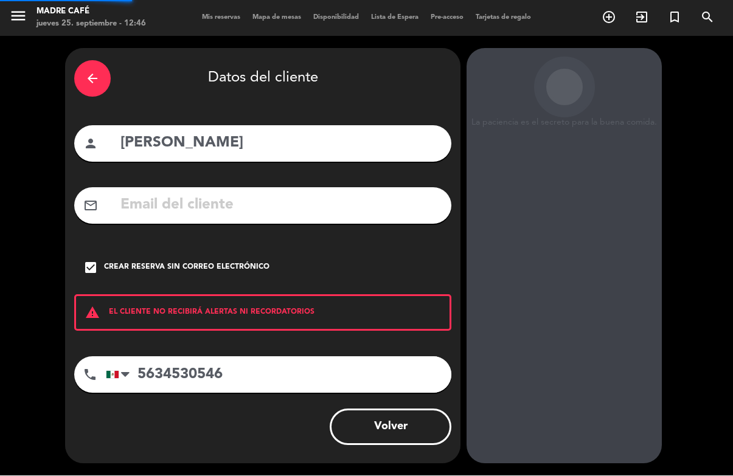
click at [576, 439] on div "La paciencia es el secreto para la buena comida. [DATE] 12:30 11 personas dashb…" at bounding box center [564, 257] width 195 height 416
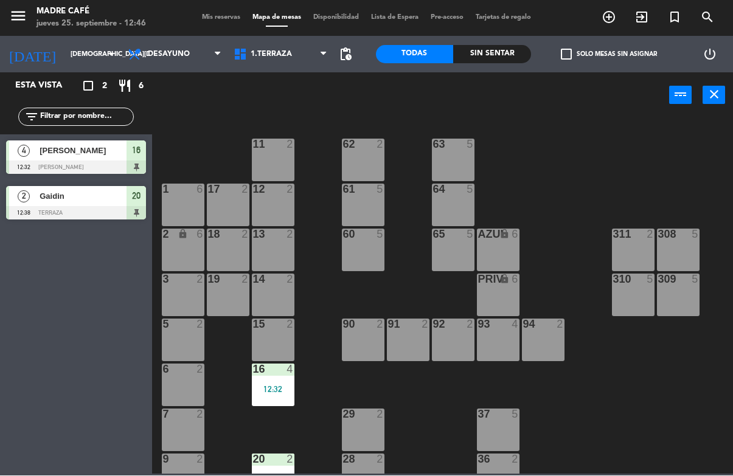
click at [177, 62] on span "Desayuno" at bounding box center [175, 54] width 106 height 27
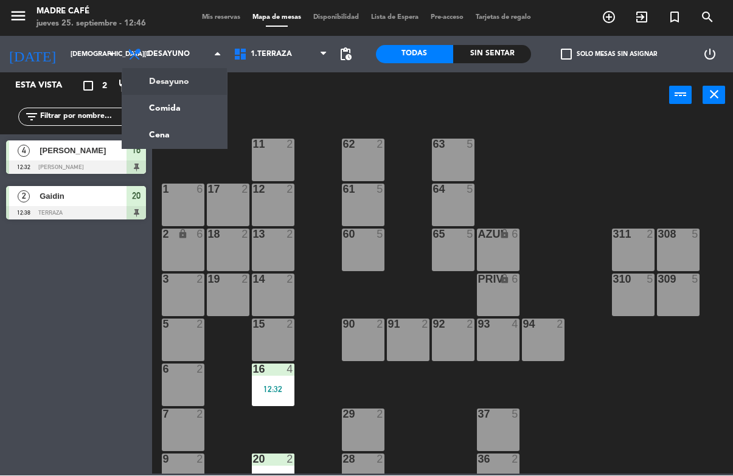
click at [64, 61] on input "[DEMOGRAPHIC_DATA][DATE]" at bounding box center [109, 55] width 91 height 20
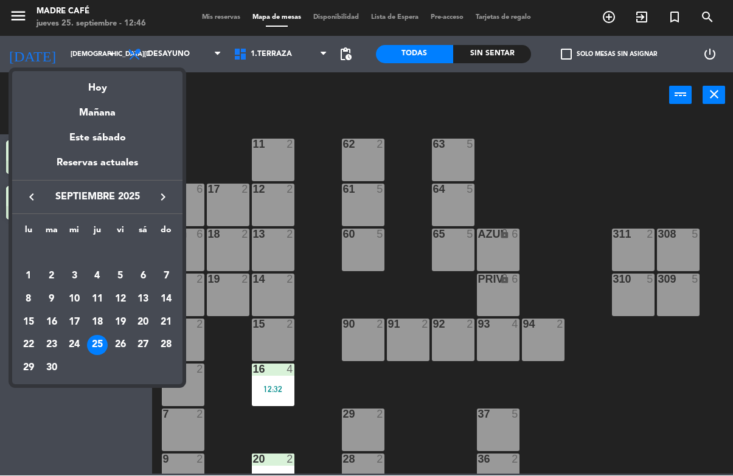
click at [200, 369] on div at bounding box center [366, 238] width 733 height 476
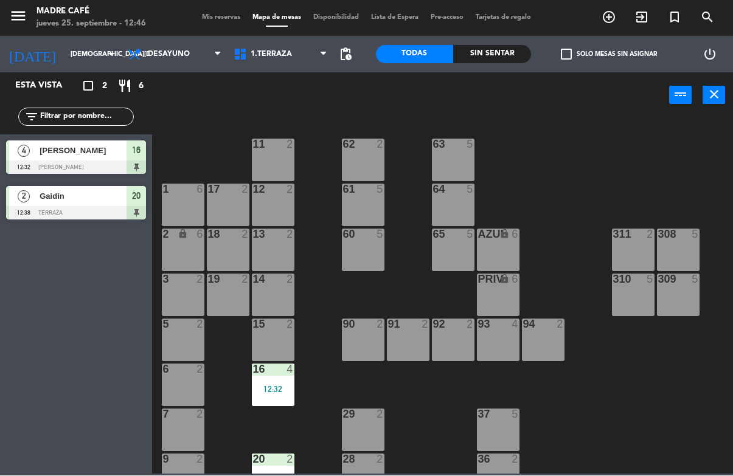
click at [64, 57] on input "[DEMOGRAPHIC_DATA][DATE]" at bounding box center [109, 55] width 91 height 20
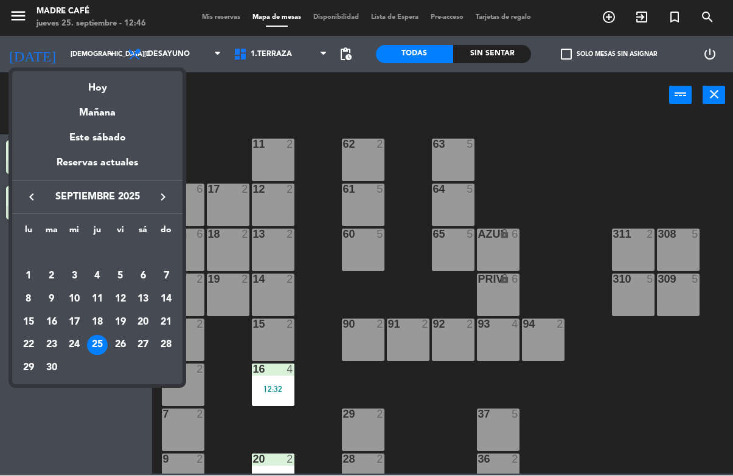
click at [164, 198] on icon "keyboard_arrow_right" at bounding box center [163, 197] width 15 height 15
click at [152, 190] on button "keyboard_arrow_right" at bounding box center [163, 198] width 22 height 16
click at [19, 203] on div "keyboard_arrow_left noviembre 2025 keyboard_arrow_right" at bounding box center [97, 198] width 170 height 34
click at [36, 192] on icon "keyboard_arrow_left" at bounding box center [31, 197] width 15 height 15
click at [31, 305] on div "6" at bounding box center [28, 300] width 21 height 21
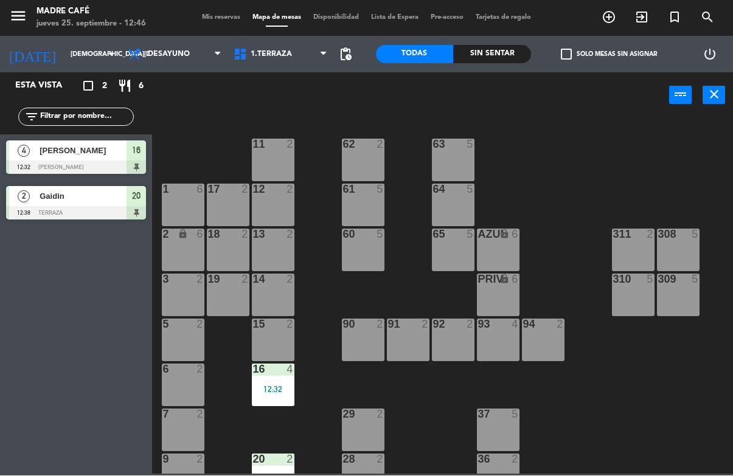
type input "[DATE]"
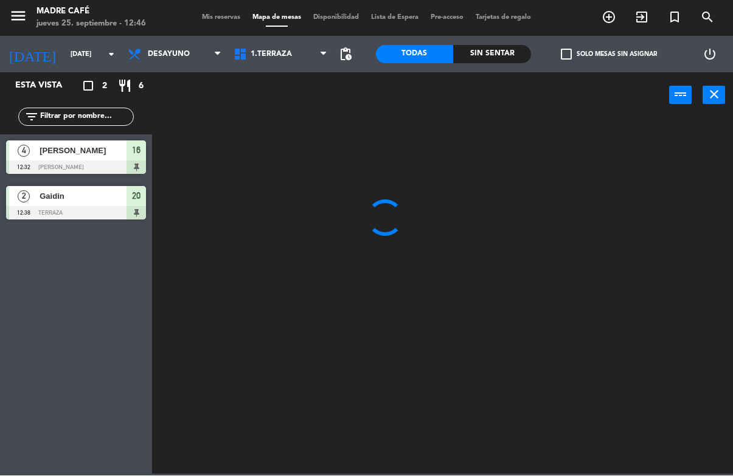
click at [66, 117] on input "text" at bounding box center [86, 117] width 94 height 13
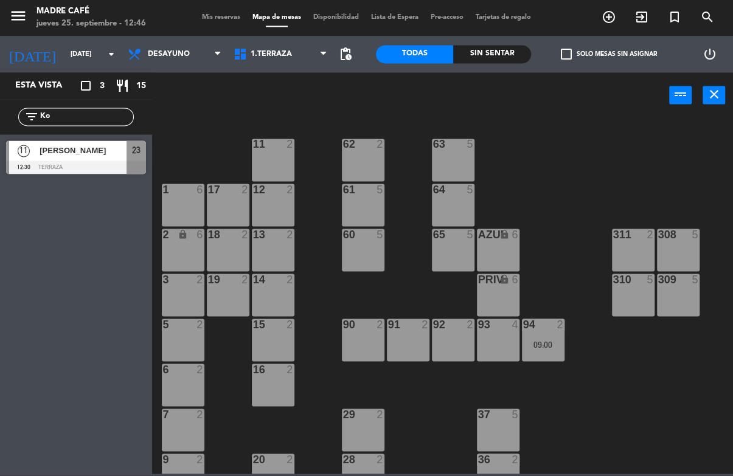
type input "Ko"
click at [560, 88] on div "power_input close" at bounding box center [410, 96] width 517 height 46
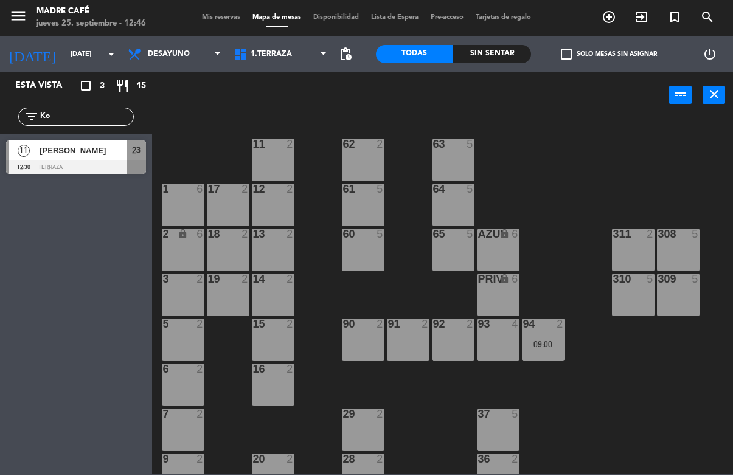
click at [89, 167] on div at bounding box center [76, 167] width 140 height 13
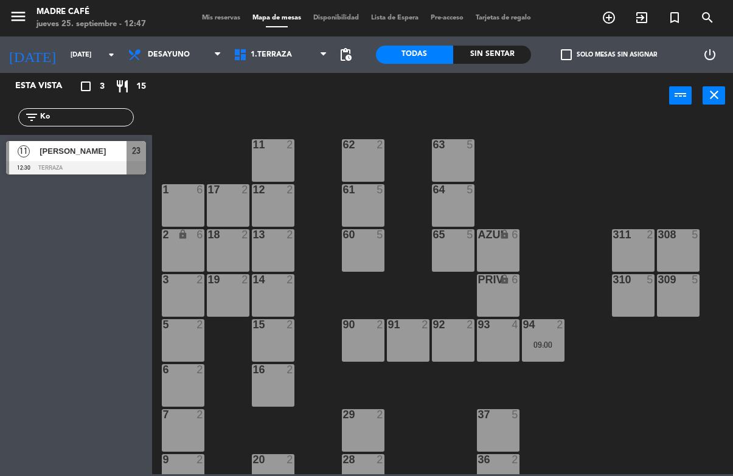
click at [81, 123] on input "Ko" at bounding box center [86, 117] width 94 height 13
type input "K"
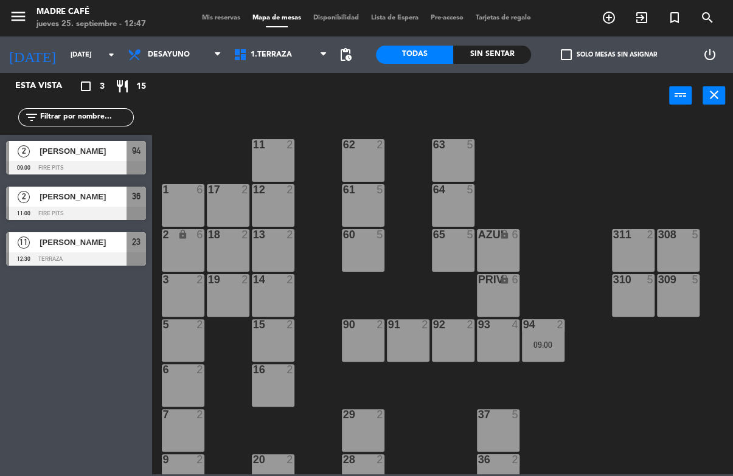
click at [689, 167] on div "11 2 63 5 62 2 12 2 1 6 61 5 64 5 17 2 13 2 2 lock 6 60 5 65 5 308 5 18 2 311 2…" at bounding box center [446, 295] width 574 height 357
click at [64, 64] on input "[DATE]" at bounding box center [109, 55] width 91 height 20
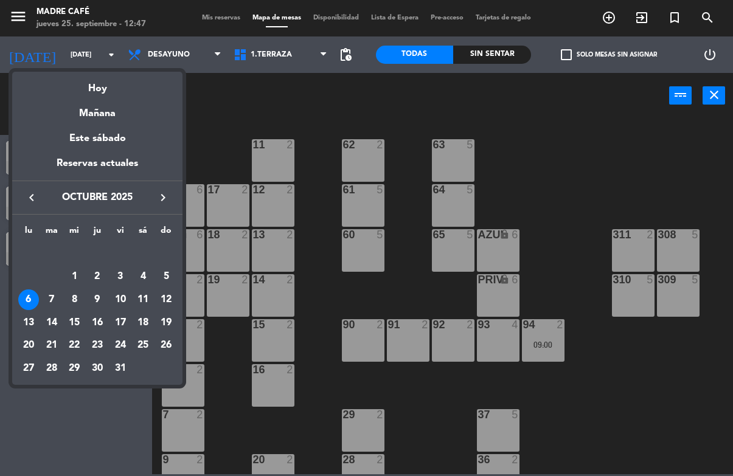
click at [29, 203] on button "keyboard_arrow_left" at bounding box center [32, 198] width 22 height 16
click at [86, 343] on td "25" at bounding box center [97, 346] width 23 height 23
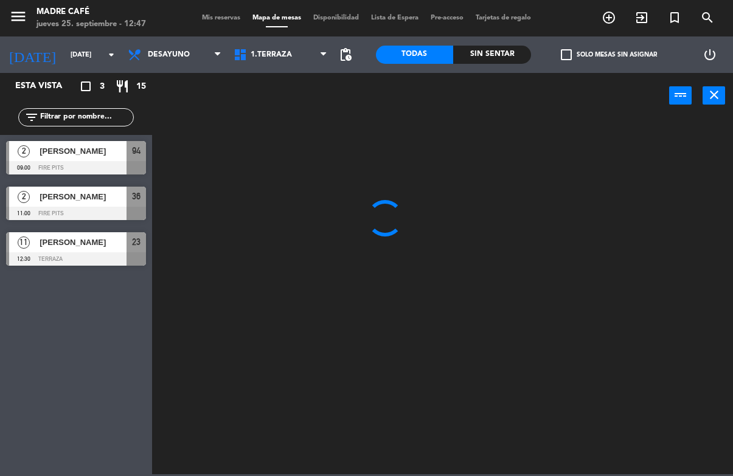
type input "[DEMOGRAPHIC_DATA][DATE]"
click at [99, 348] on div "Esta vista crop_square 3 restaurant 15 filter_list 2 [PERSON_NAME] P 09:00 Fire…" at bounding box center [76, 274] width 152 height 403
